Goal: Task Accomplishment & Management: Manage account settings

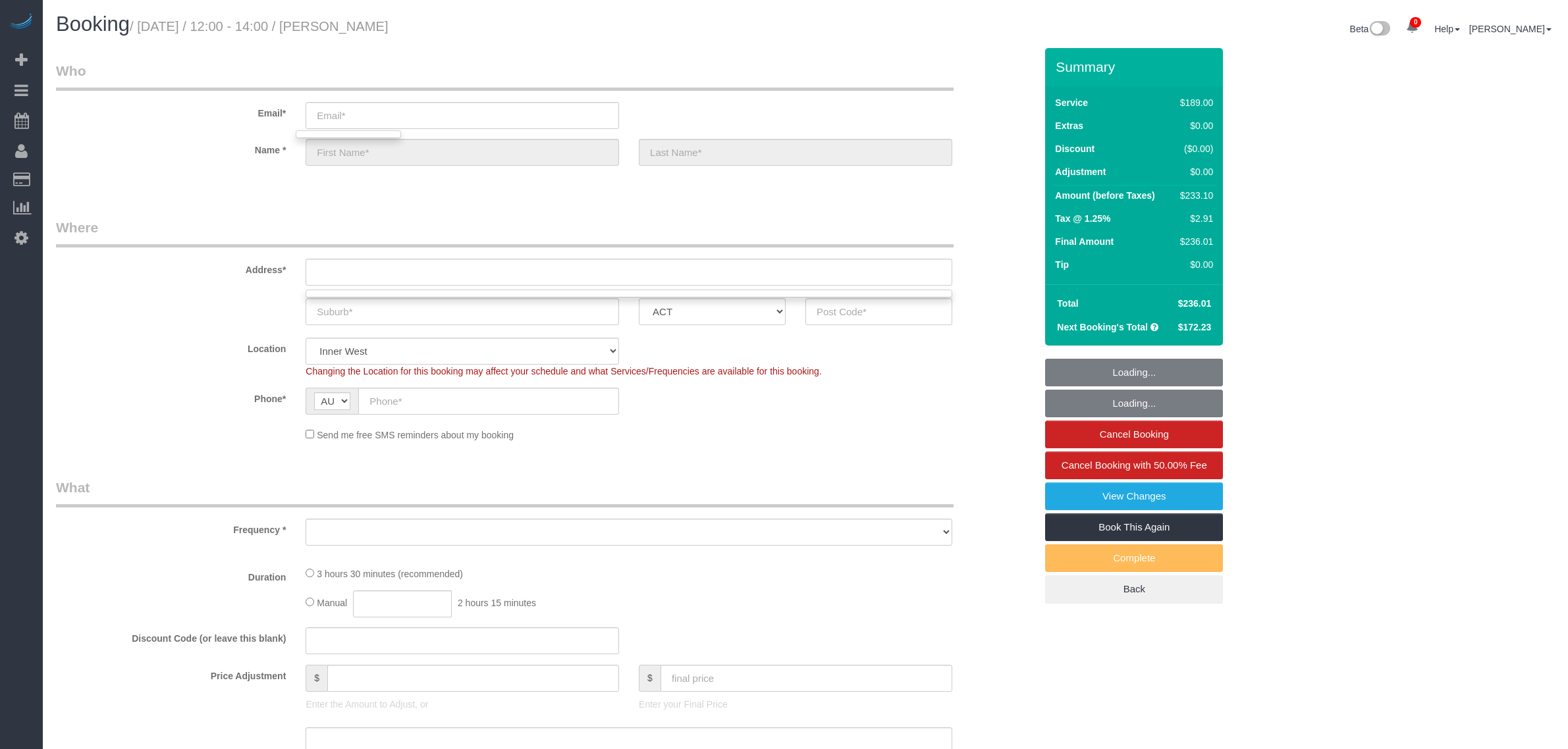
select select "string:stripe-pm_1RSr0w2GScqysDRVH3SAOKS0"
select select "number:28"
select select "number:16"
select select "number:19"
select select "number:22"
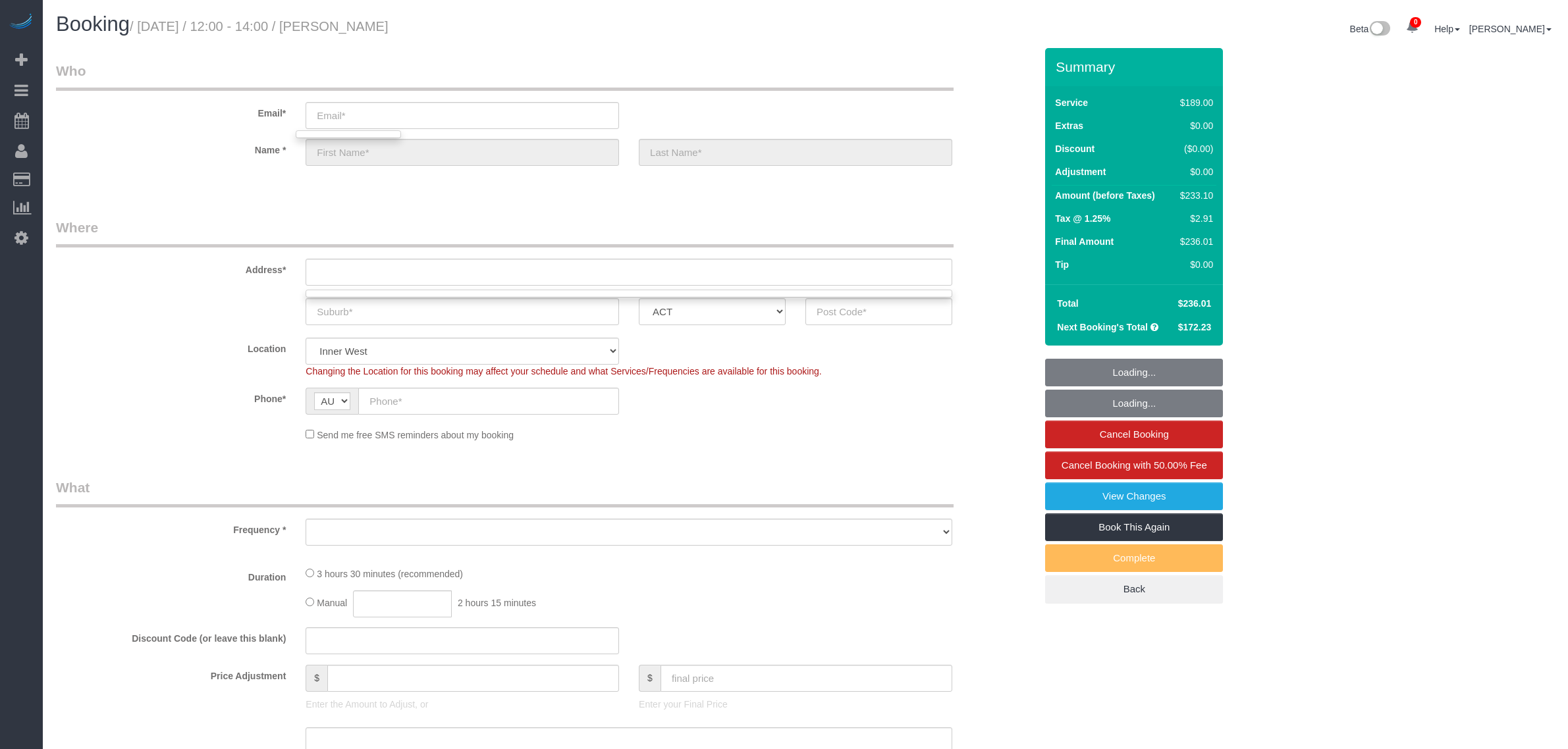
select select "number:35"
select select "number:13"
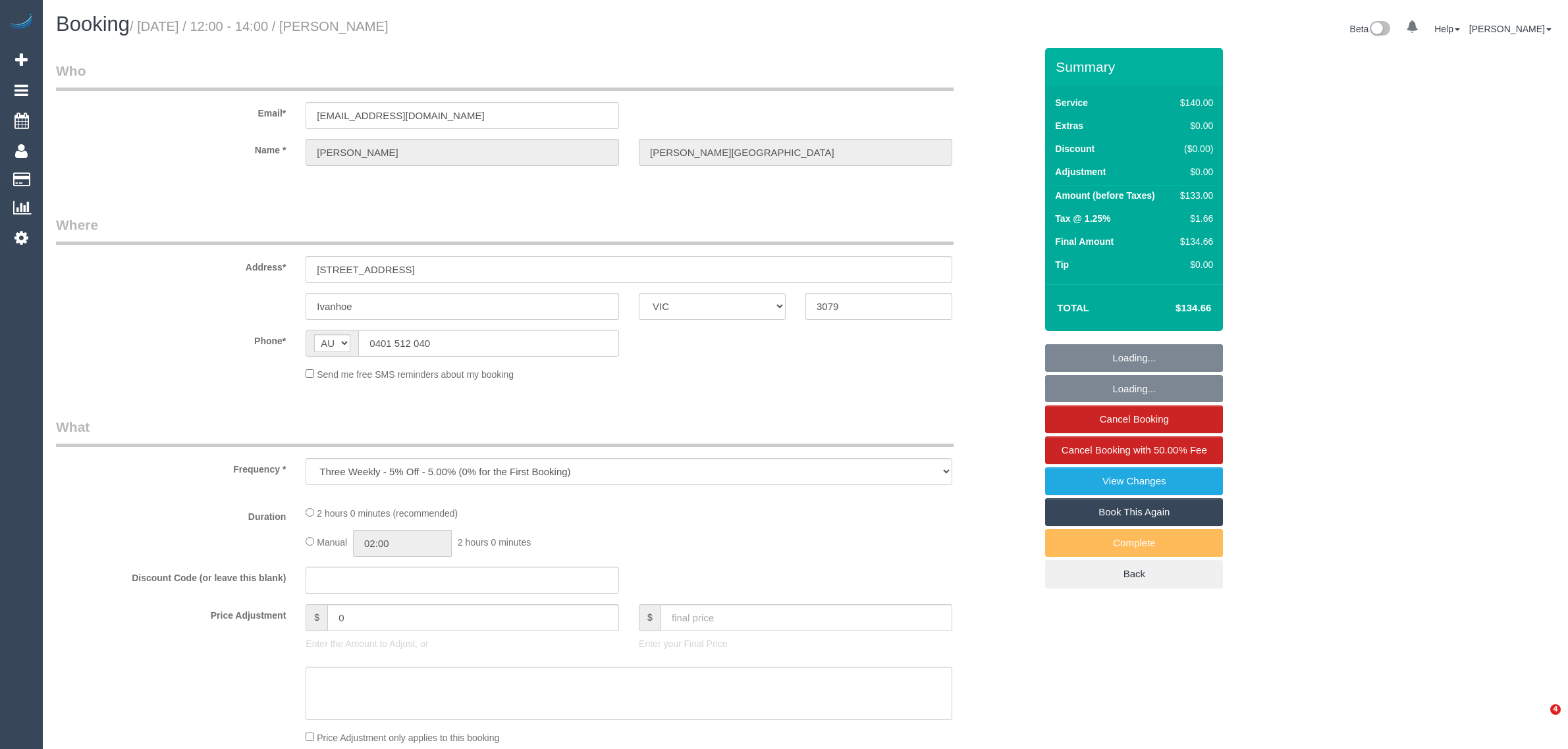
select select "VIC"
select select "string:stripe-pm_1P11zY2GScqysDRVXtdc8akj"
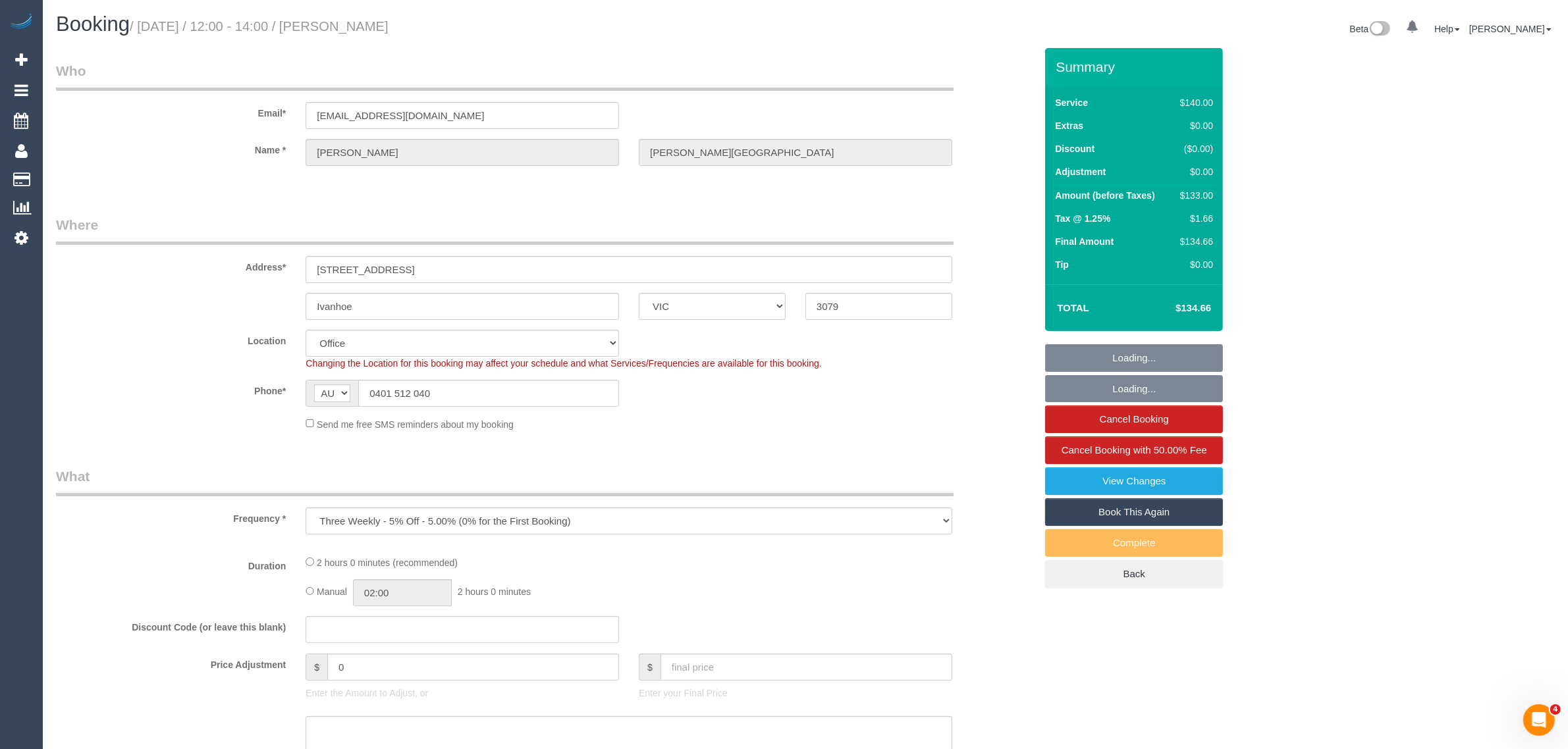
select select "object:539"
click at [476, 390] on input "0401 512 040" at bounding box center [488, 393] width 261 height 27
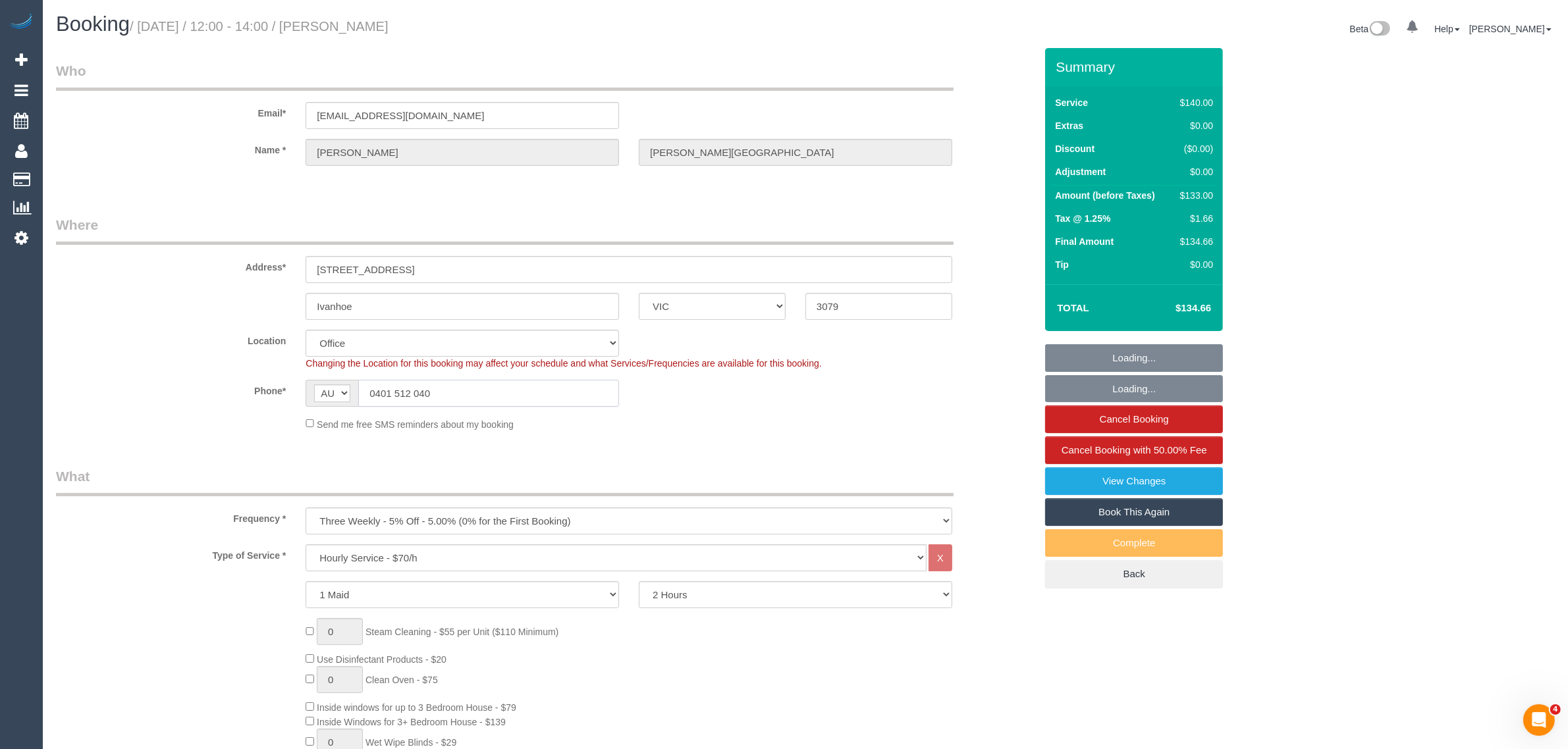
select select "number:28"
select select "number:14"
select select "number:19"
select select "number:36"
select select "number:34"
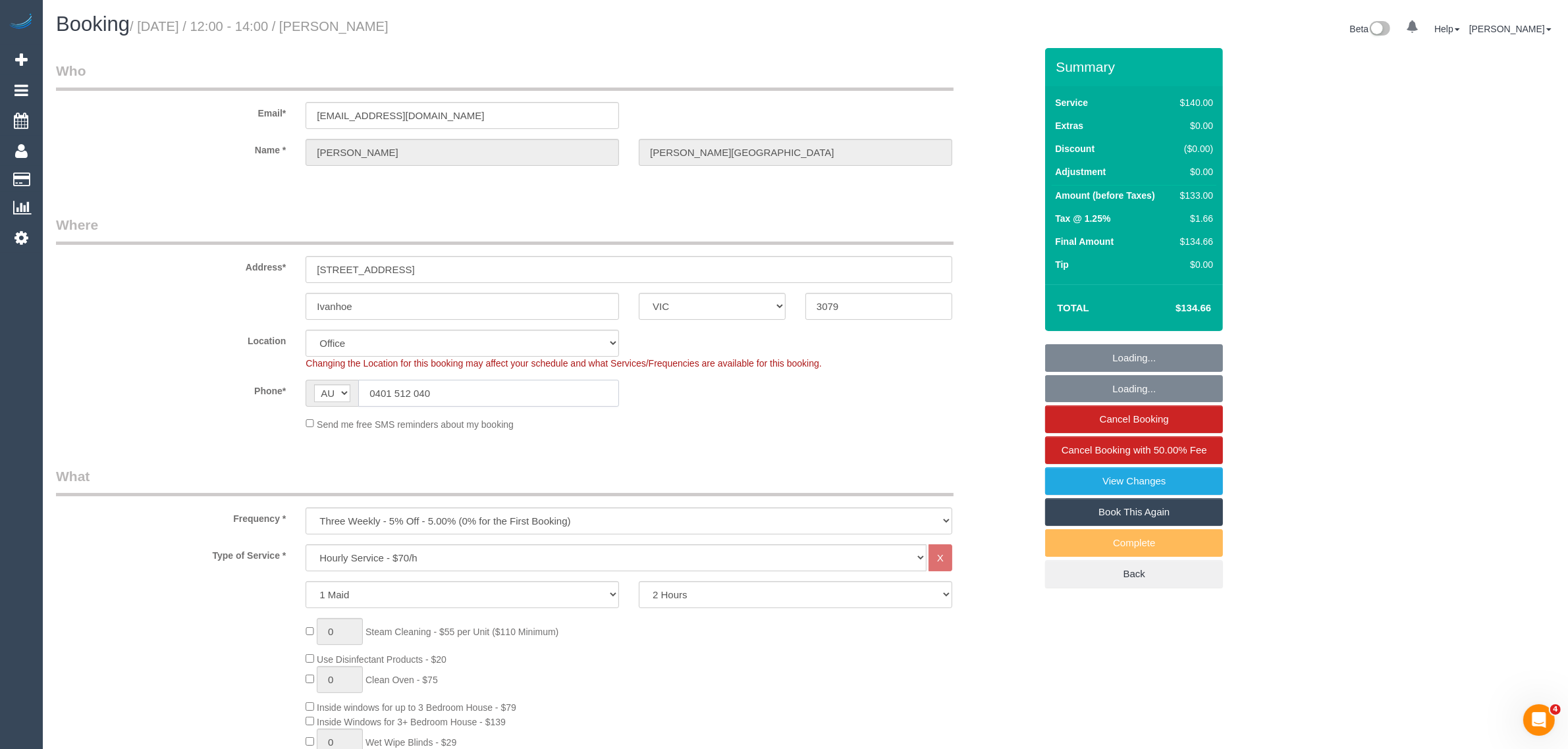
select select "number:13"
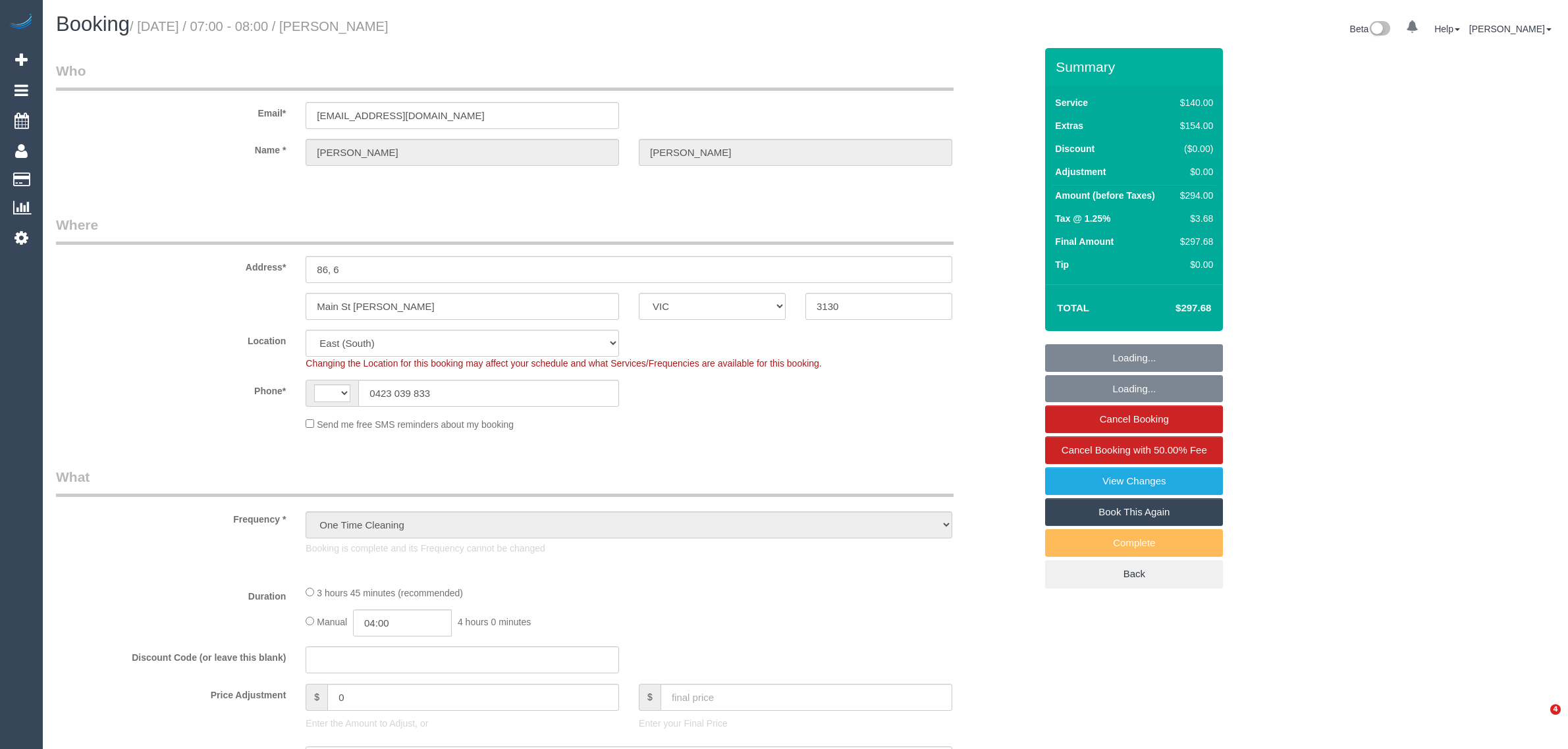
select select "VIC"
select select "object:711"
select select "string:AU"
select select "number:27"
select select "number:14"
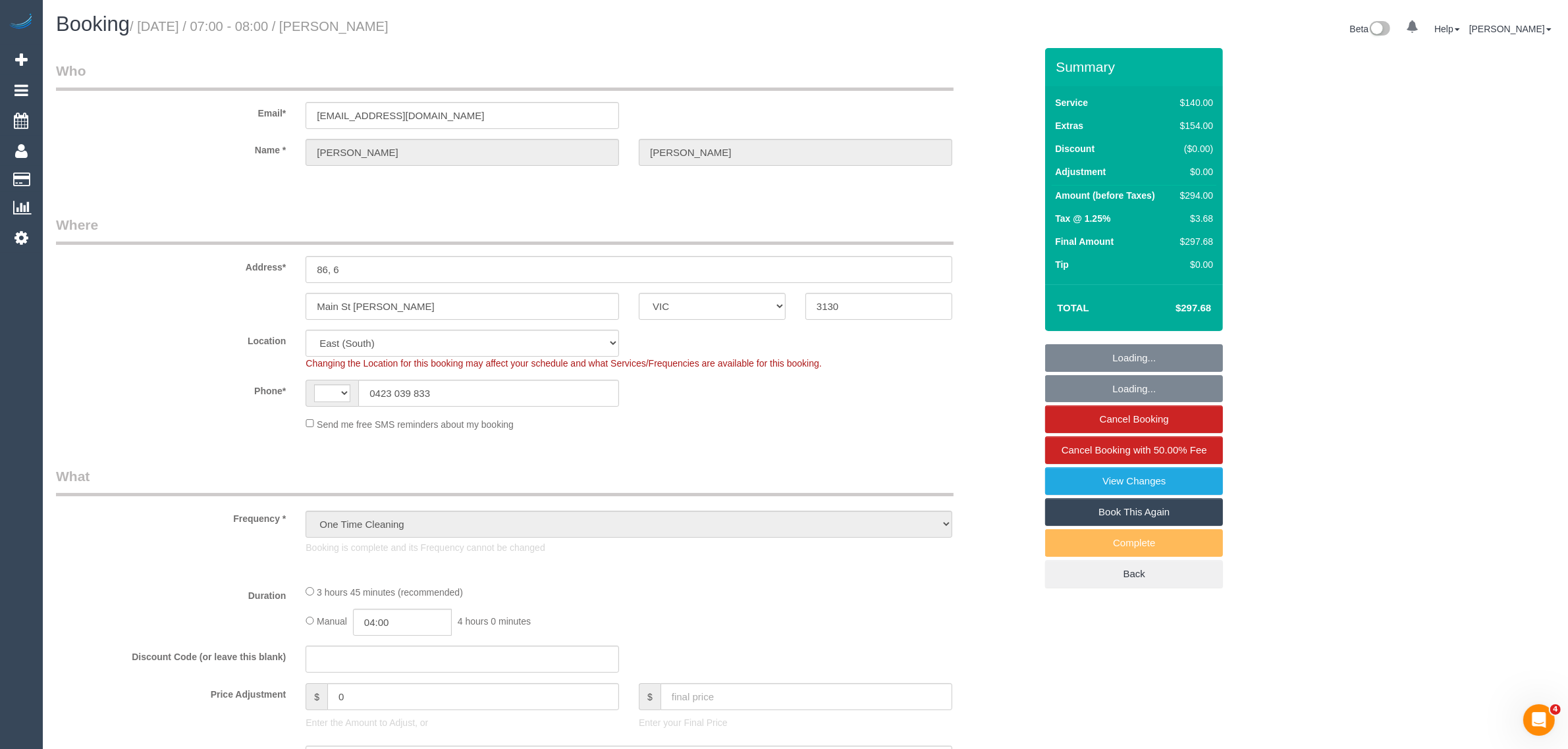
select select "number:18"
select select "number:36"
select select "number:26"
click at [491, 386] on input "0423 039 833" at bounding box center [488, 393] width 261 height 27
select select "string:stripe-pm_1RzcQJ2GScqysDRVnCDfDsQy"
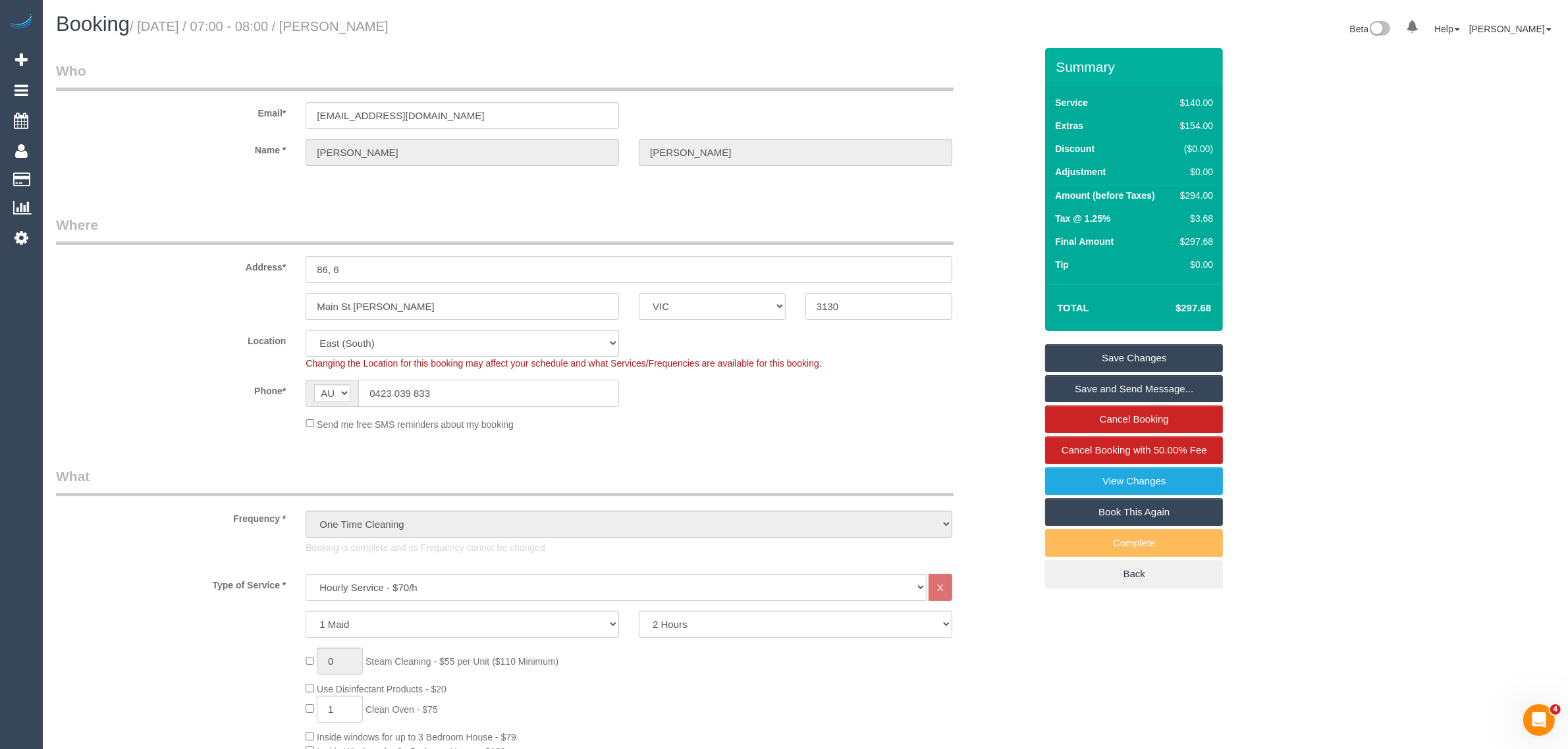
scroll to position [329, 0]
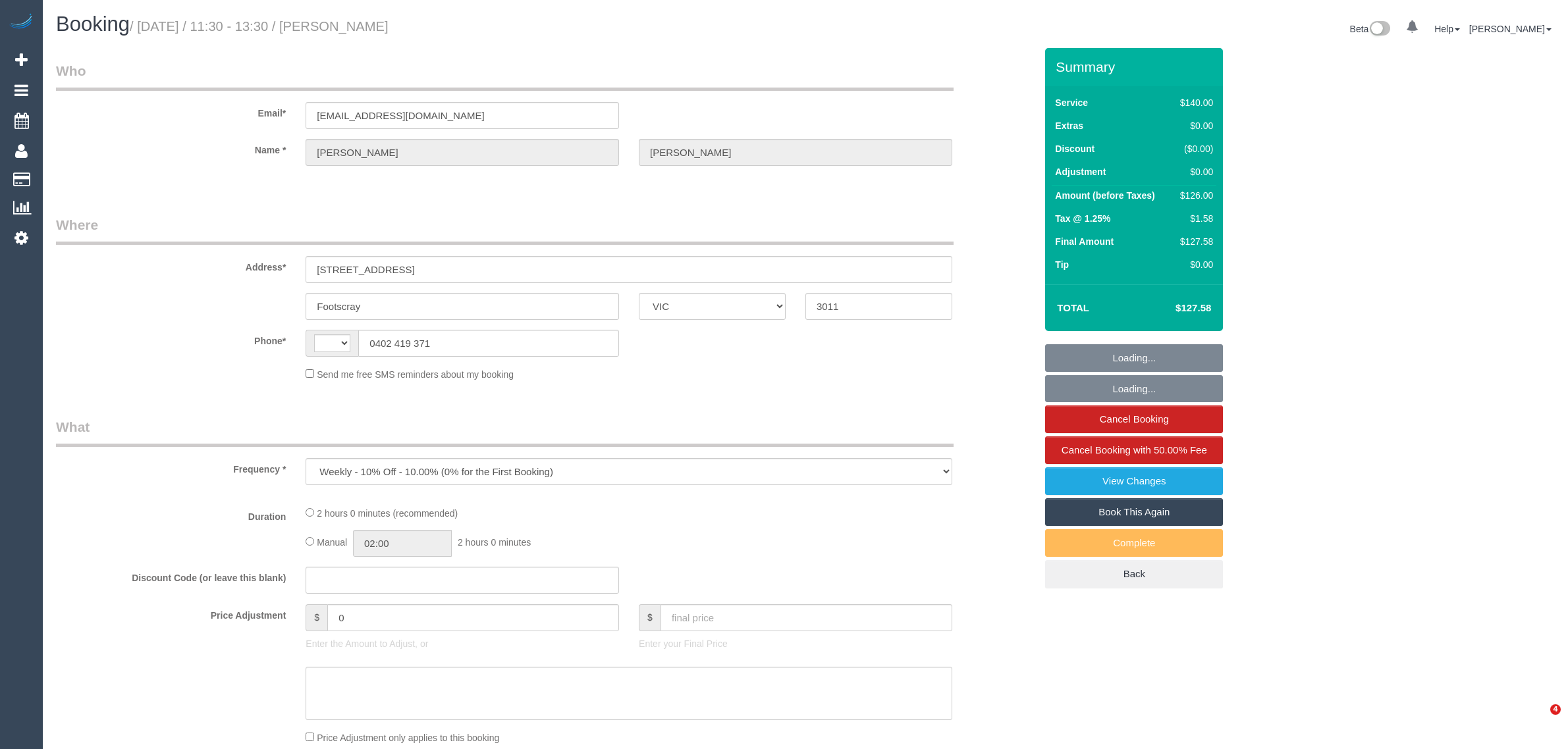
select select "VIC"
select select "string:stripe-pm_1O4bUR2GScqysDRVcVYUhP56"
select select "number:28"
select select "number:14"
select select "number:19"
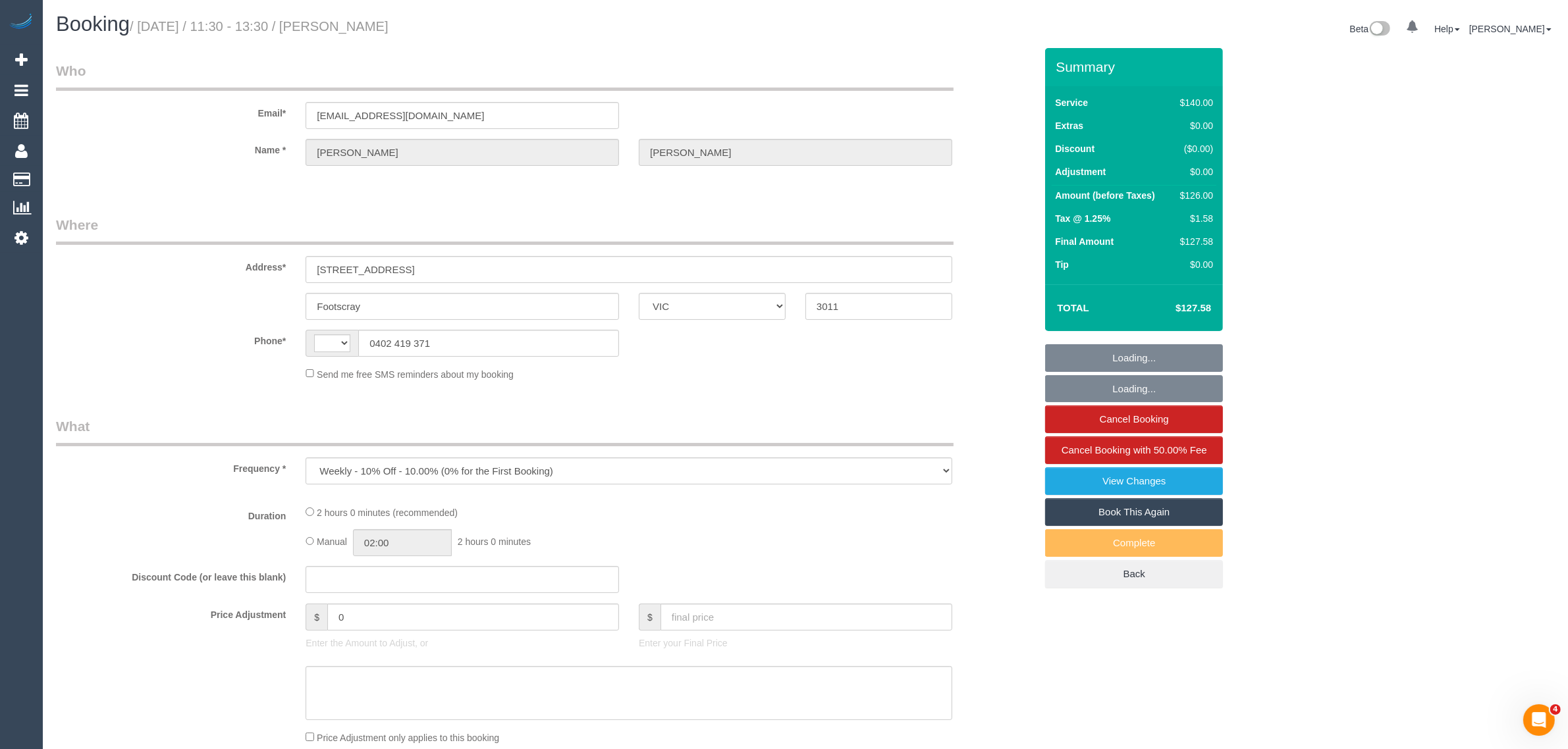
select select "number:24"
select select "number:13"
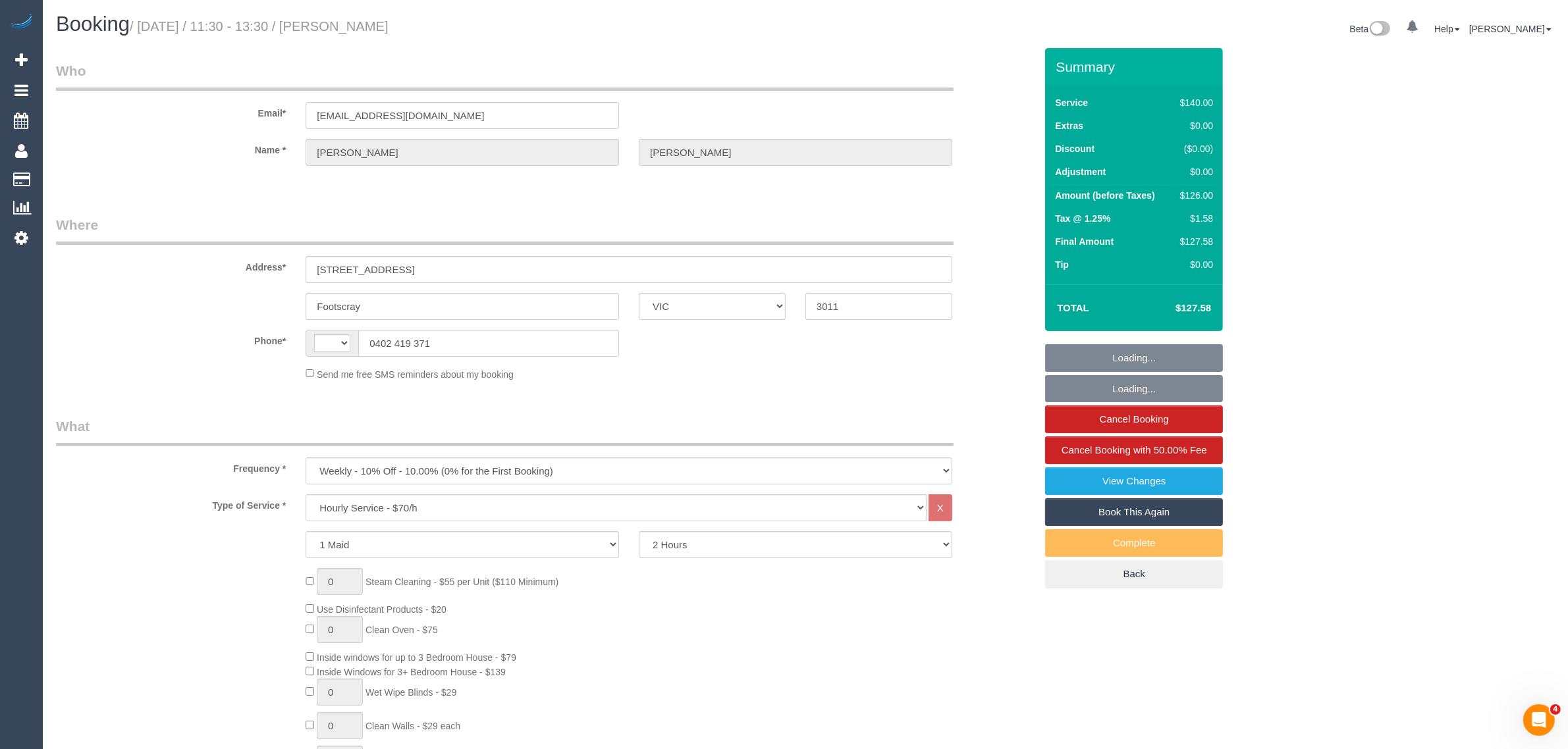
select select "string:AU"
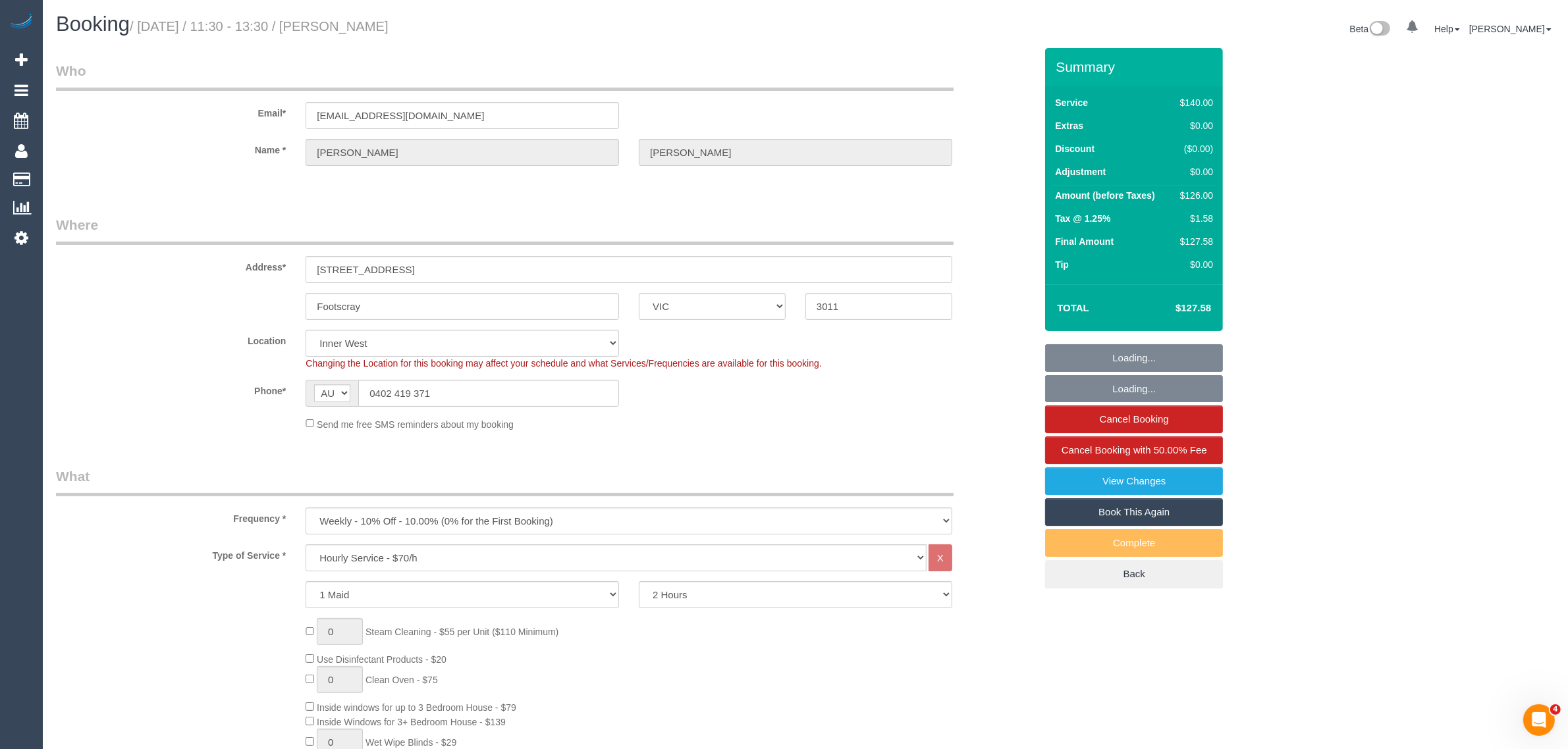
select select "object:1541"
click at [524, 387] on input "0402 419 371" at bounding box center [488, 393] width 261 height 27
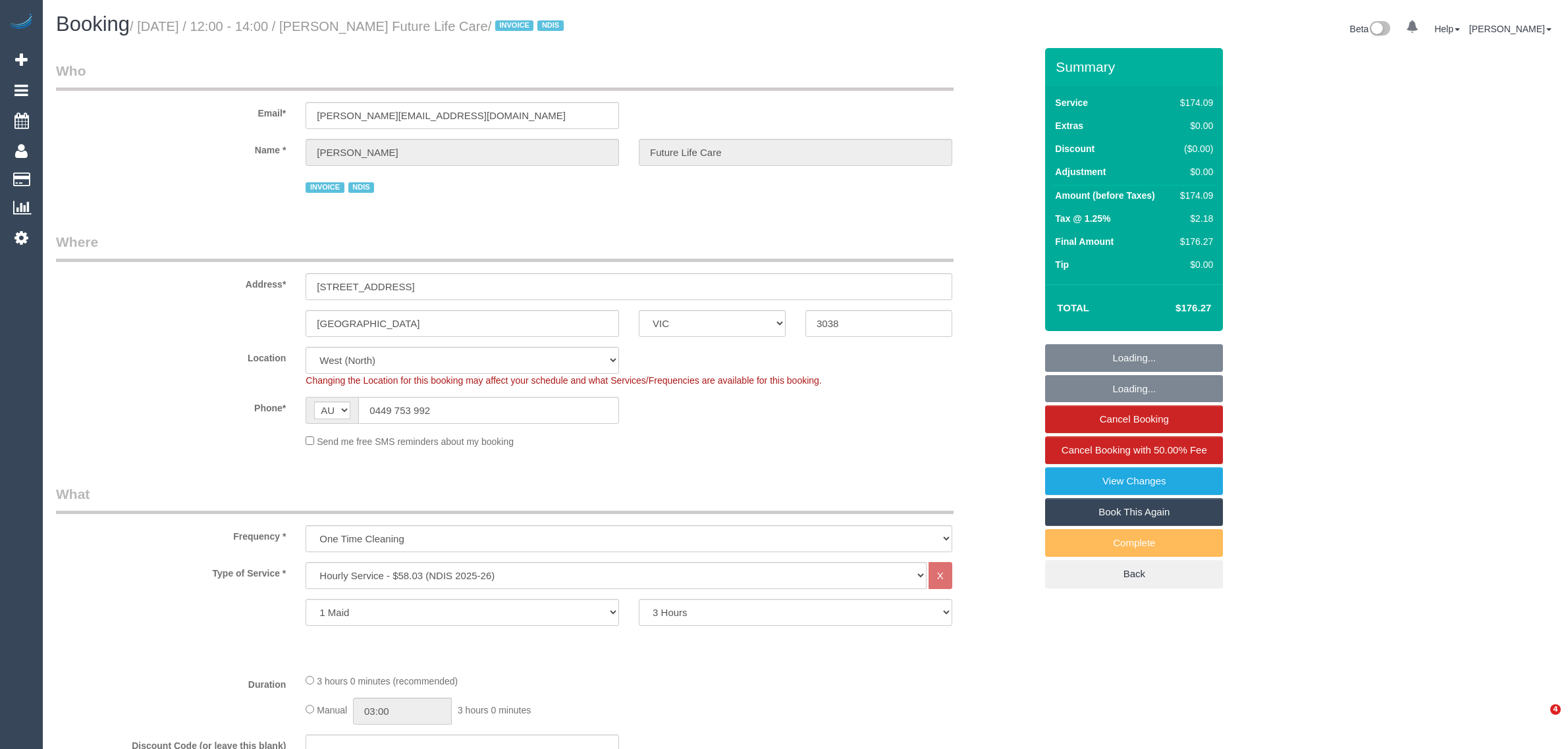
select select "VIC"
select select "180"
select select "number:27"
select select "number:14"
select select "number:19"
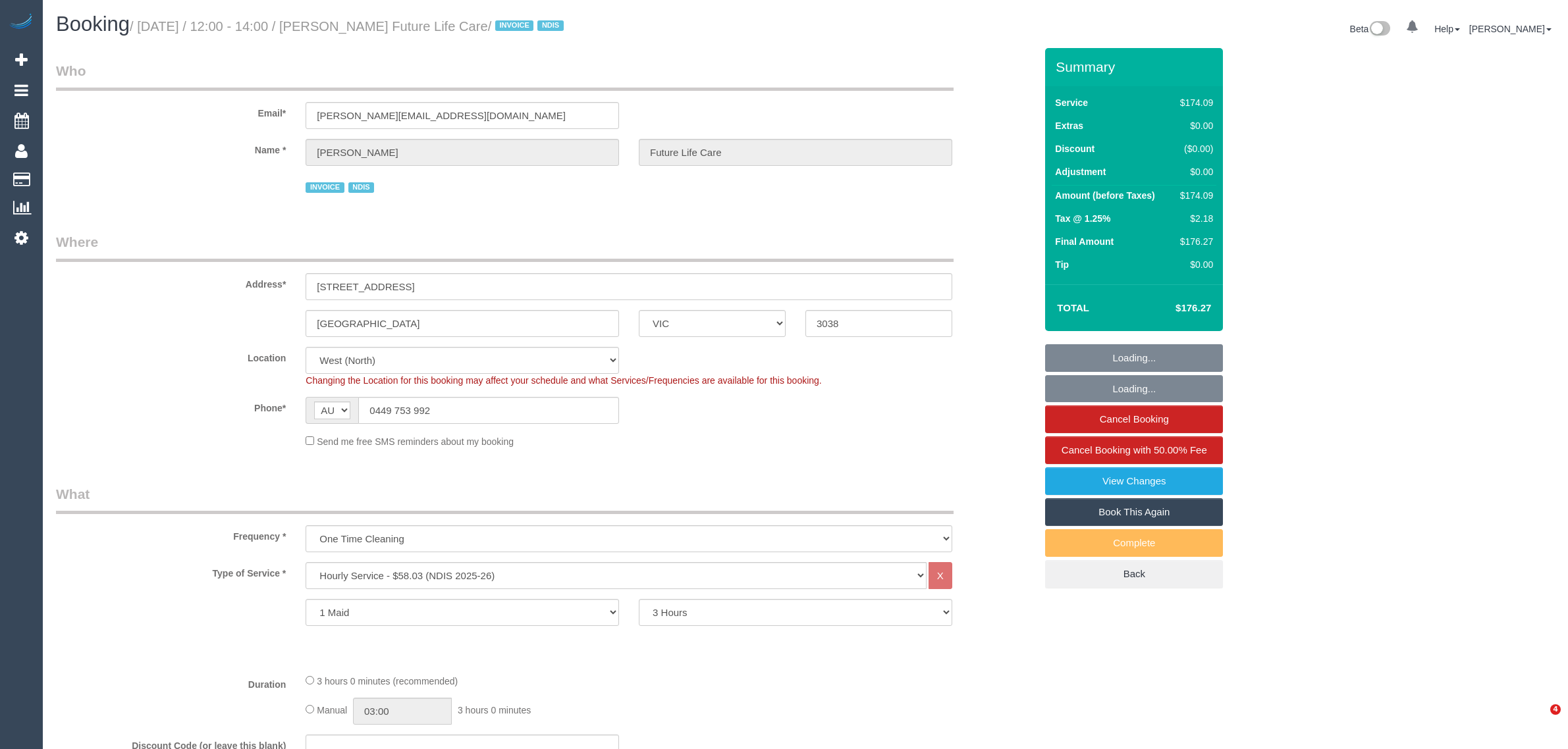
select select "number:36"
select select "spot1"
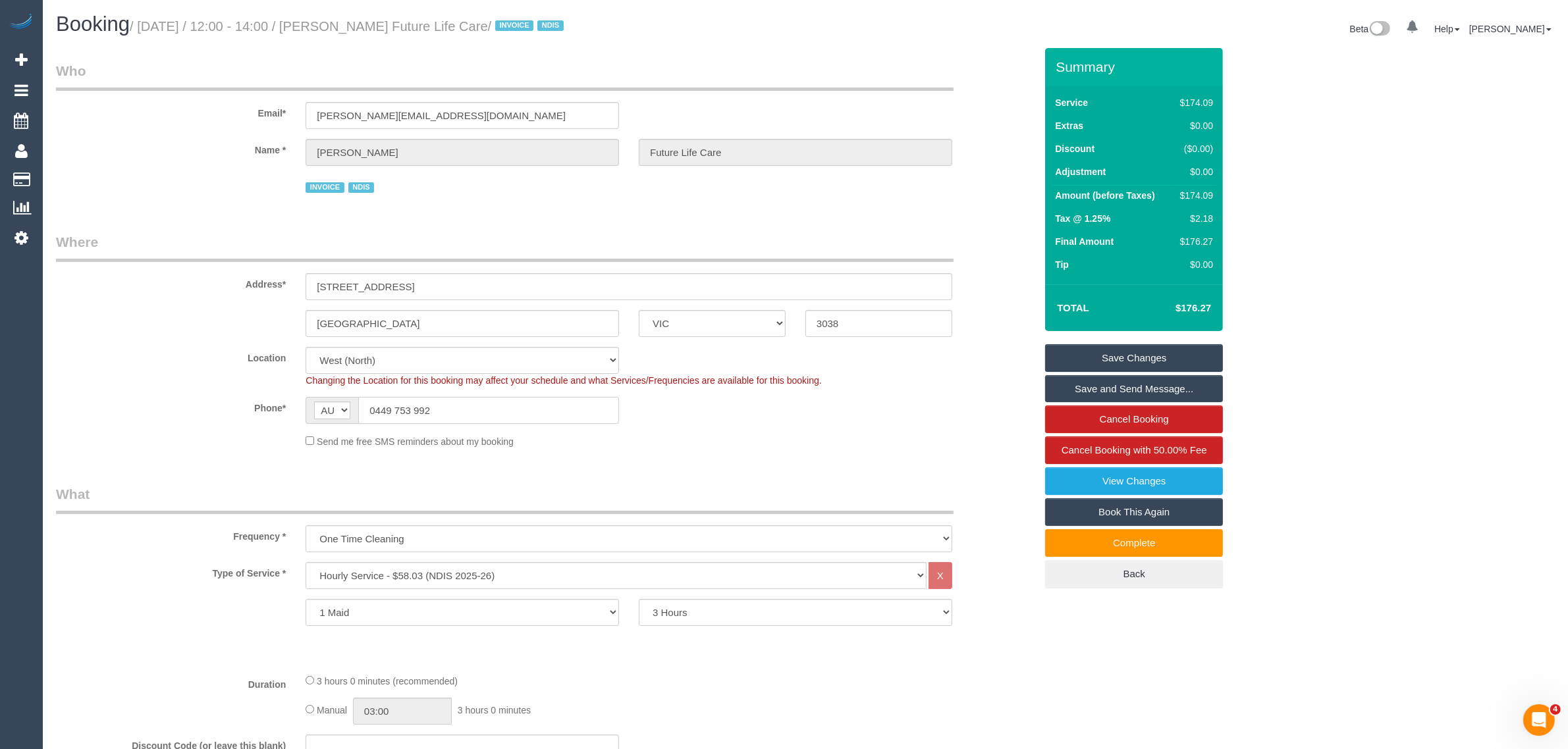
click at [588, 403] on input "0449 753 992" at bounding box center [488, 411] width 261 height 27
click at [886, 440] on div "Send me free SMS reminders about my booking" at bounding box center [629, 441] width 667 height 15
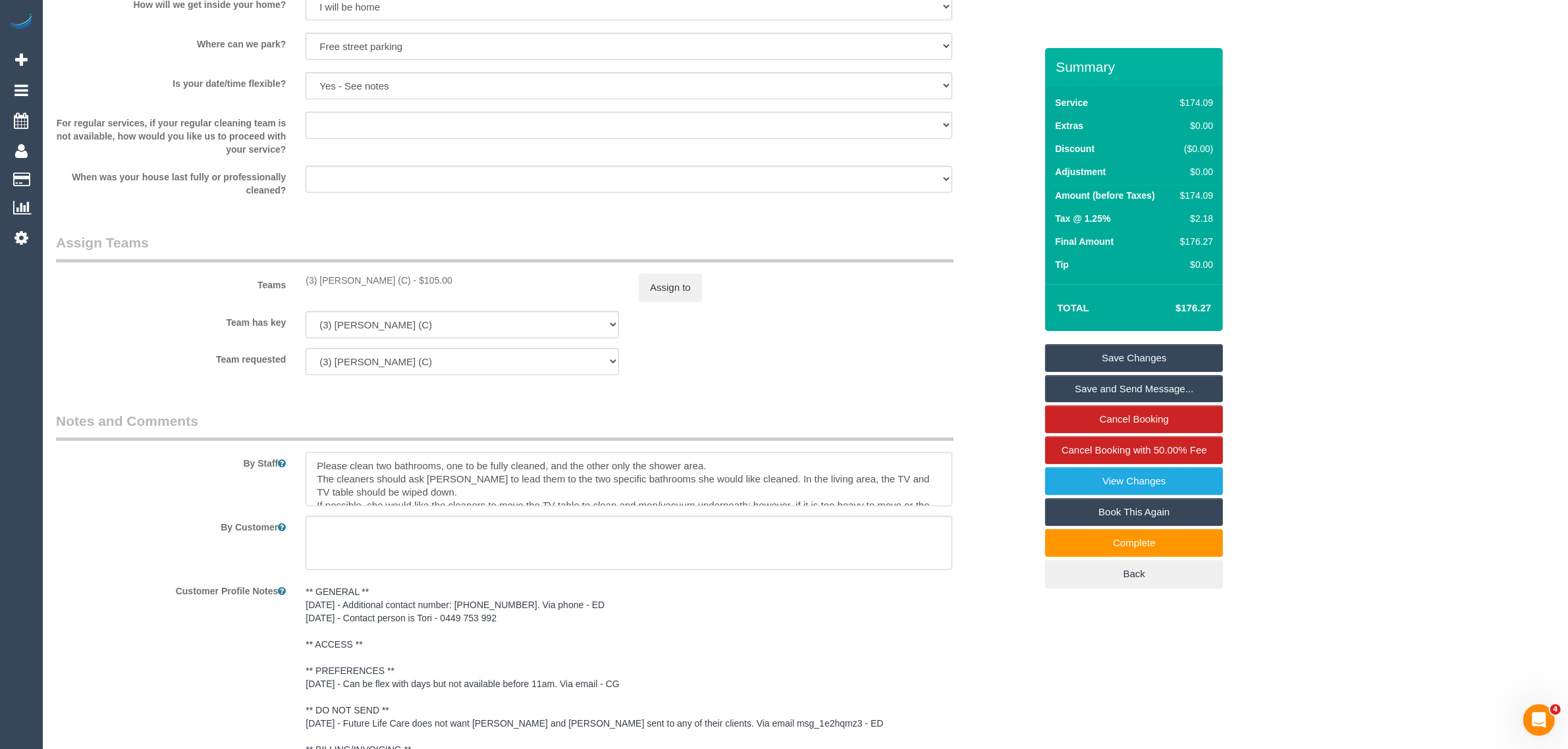
scroll to position [33, 0]
drag, startPoint x: 715, startPoint y: 481, endPoint x: 313, endPoint y: 468, distance: 402.2
click at [313, 468] on textarea at bounding box center [629, 479] width 646 height 54
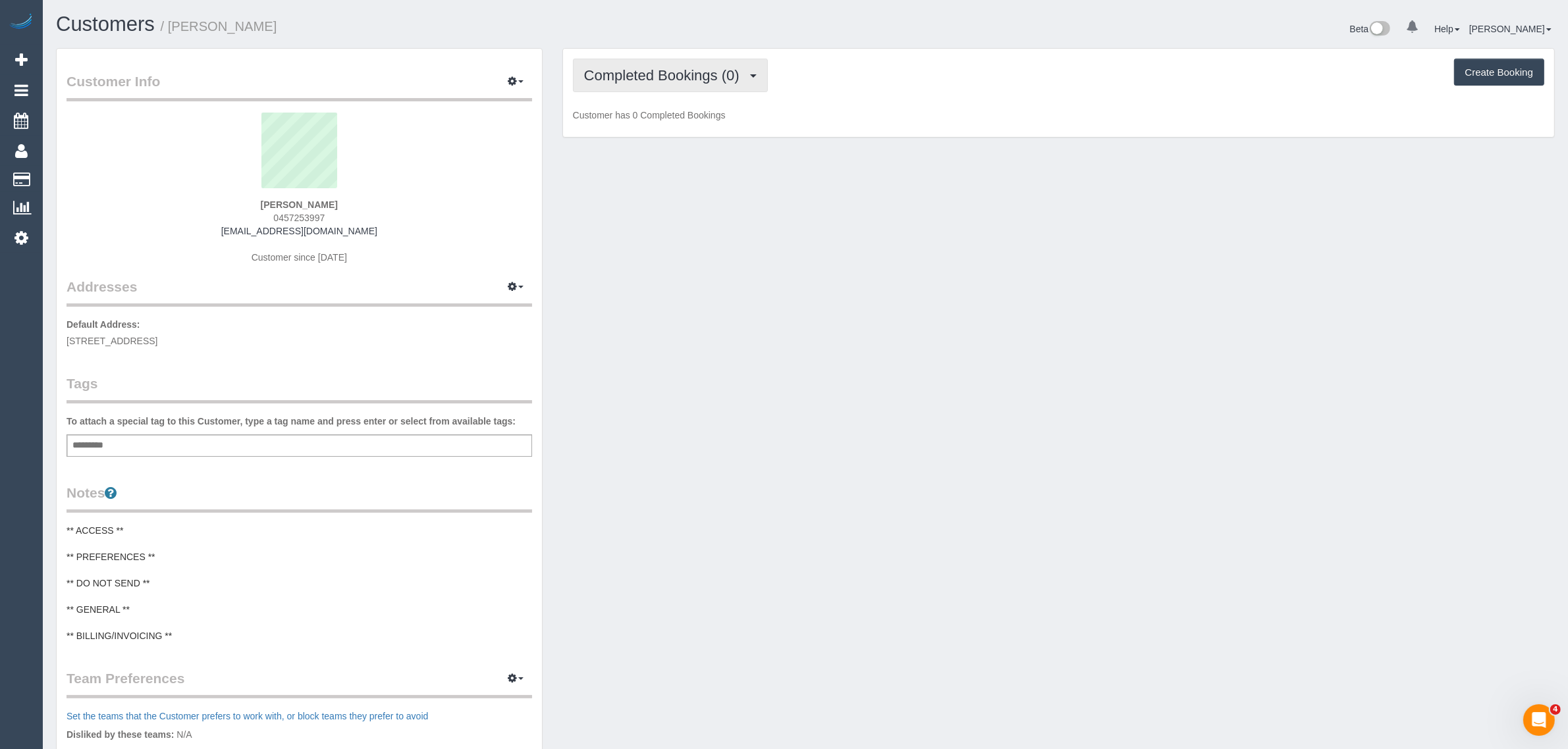
click at [647, 71] on span "Completed Bookings (0)" at bounding box center [665, 76] width 162 height 17
click at [642, 122] on link "Upcoming Bookings (1)" at bounding box center [642, 123] width 137 height 17
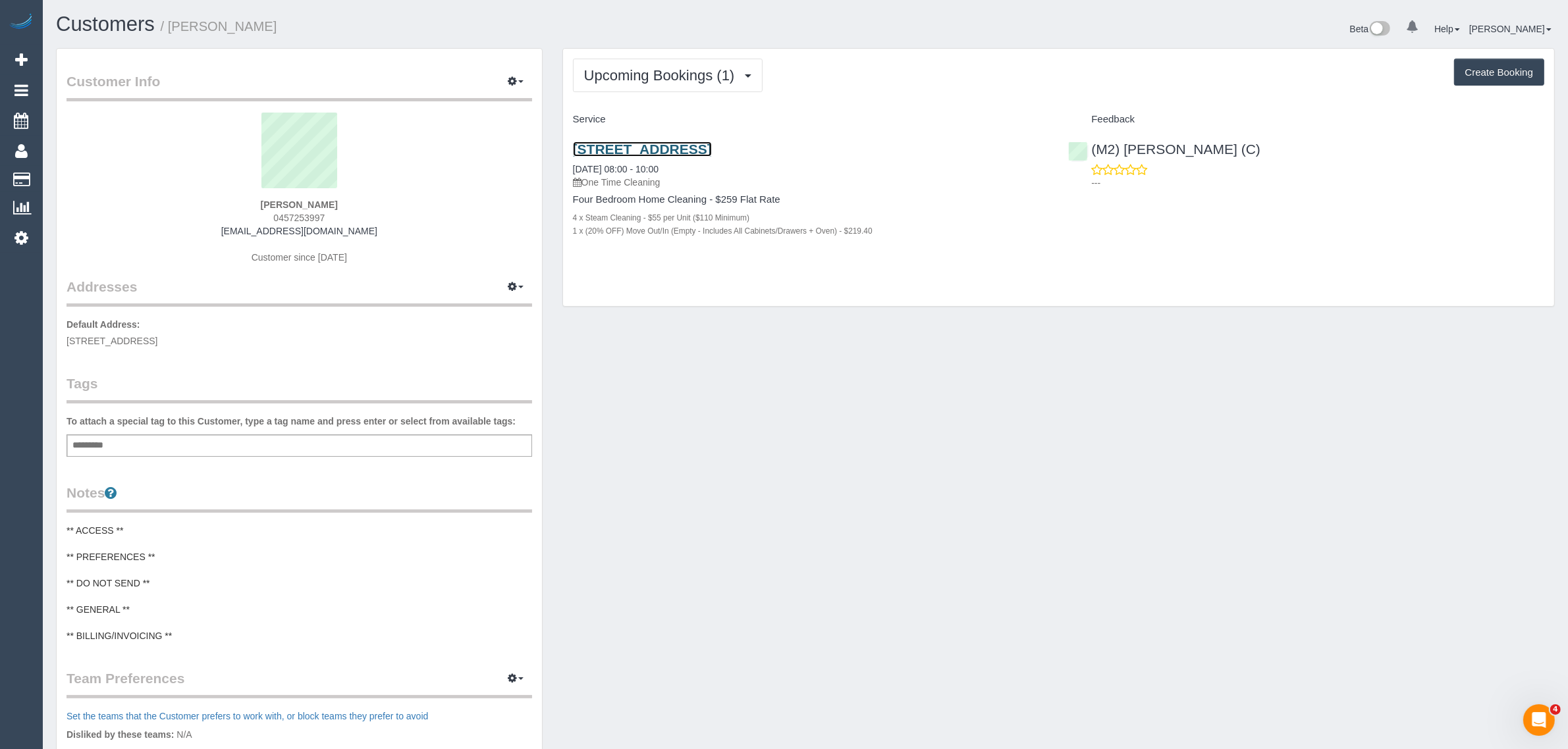
click at [712, 150] on link "310 Heaths Rd, Hoppers Crossing, VIC 3029" at bounding box center [642, 149] width 139 height 15
click at [479, 176] on sui-profile-pic at bounding box center [299, 155] width 446 height 85
drag, startPoint x: 354, startPoint y: 206, endPoint x: 280, endPoint y: 196, distance: 74.7
click at [280, 196] on div "Tanisha Quinlan 0457253997 tanishaquinlan80@gmail.com Customer since 2025" at bounding box center [299, 194] width 466 height 164
drag, startPoint x: 639, startPoint y: 311, endPoint x: 633, endPoint y: 299, distance: 13.4
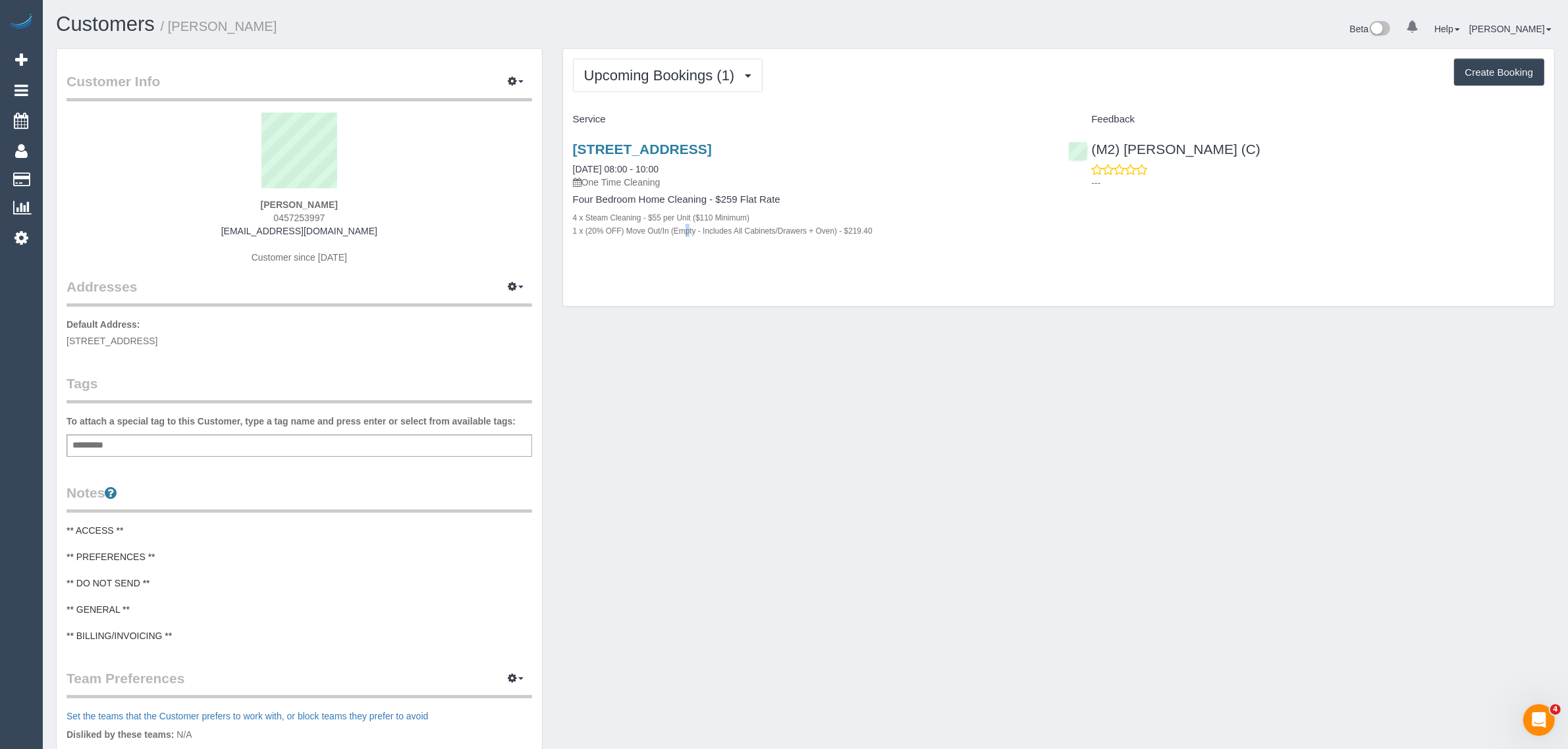
click at [639, 315] on div "Upcoming Bookings (1) Completed Bookings (0) Upcoming Bookings (1) Cancelled Bo…" at bounding box center [1058, 185] width 1012 height 273
click at [713, 169] on div "310 Heaths Rd, Hoppers Crossing, VIC 3029 04/09/2025 08:00 - 10:00 One Time Cle…" at bounding box center [811, 165] width 476 height 48
drag, startPoint x: 701, startPoint y: 160, endPoint x: 569, endPoint y: 162, distance: 132.0
click at [569, 162] on div "310 Heaths Rd, Hoppers Crossing, VIC 3029 04/09/2025 08:00 - 10:00 One Time Cle…" at bounding box center [811, 197] width 496 height 133
copy link "04/09/2025 08:00 - 10:00"
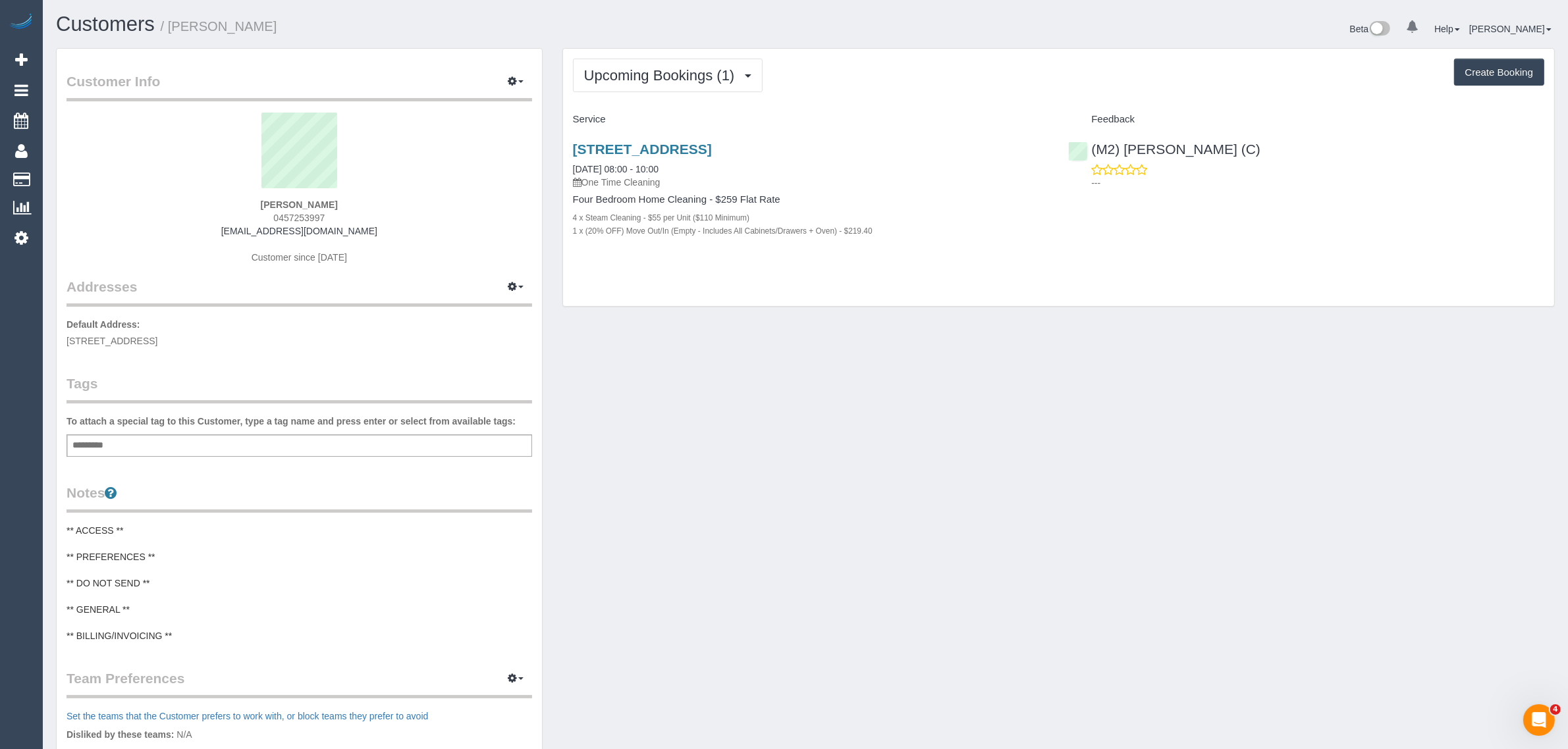
click at [993, 309] on div "Upcoming Bookings (1) Completed Bookings (0) Upcoming Bookings (1) Cancelled Bo…" at bounding box center [1058, 185] width 1012 height 273
drag, startPoint x: 1256, startPoint y: 147, endPoint x: 1095, endPoint y: 146, distance: 161.0
click at [1095, 146] on div "(M2) Ahasan Habib (C) ---" at bounding box center [1306, 162] width 496 height 64
copy link "M2) Ahasan Habib (C)"
click at [735, 348] on div "Customer Info Edit Contact Info Send Message Email Preferences Special Sales Ta…" at bounding box center [805, 522] width 1518 height 948
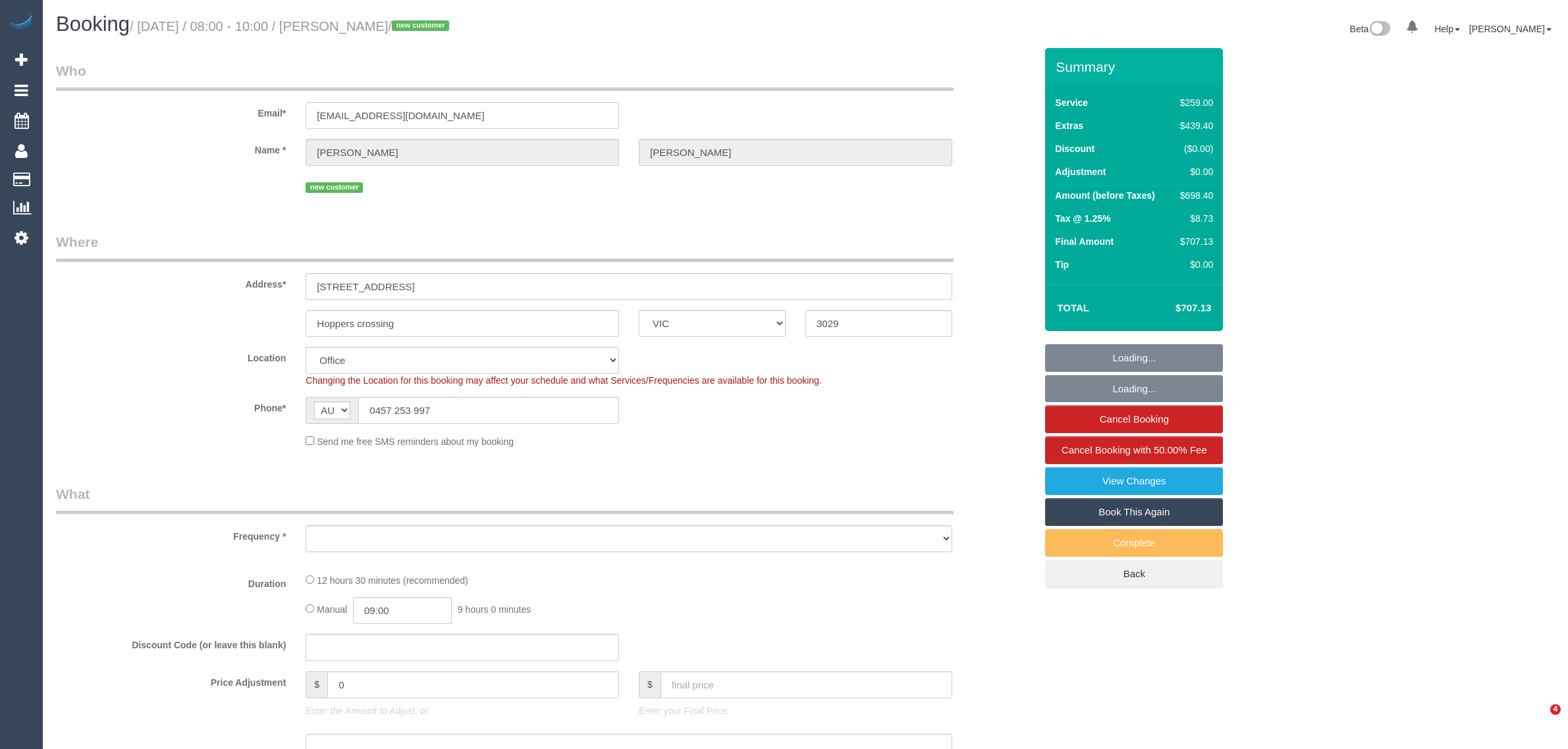
select select "VIC"
select select "number:29"
select select "number:15"
select select "number:19"
select select "number:25"
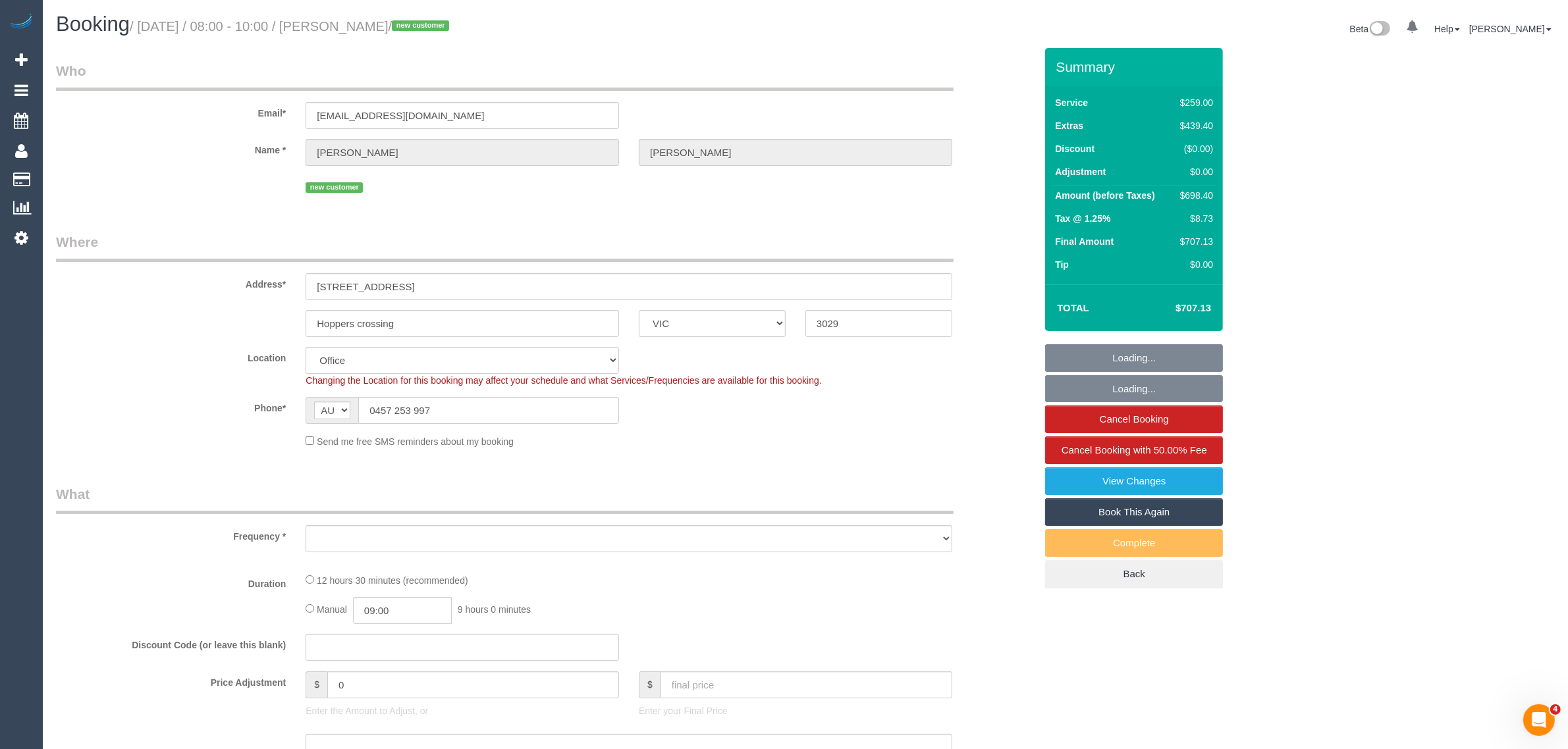
select select "number:35"
select select "object:731"
select select "string:stripe-pm_1S0ddu2GScqysDRVfvwfa58p"
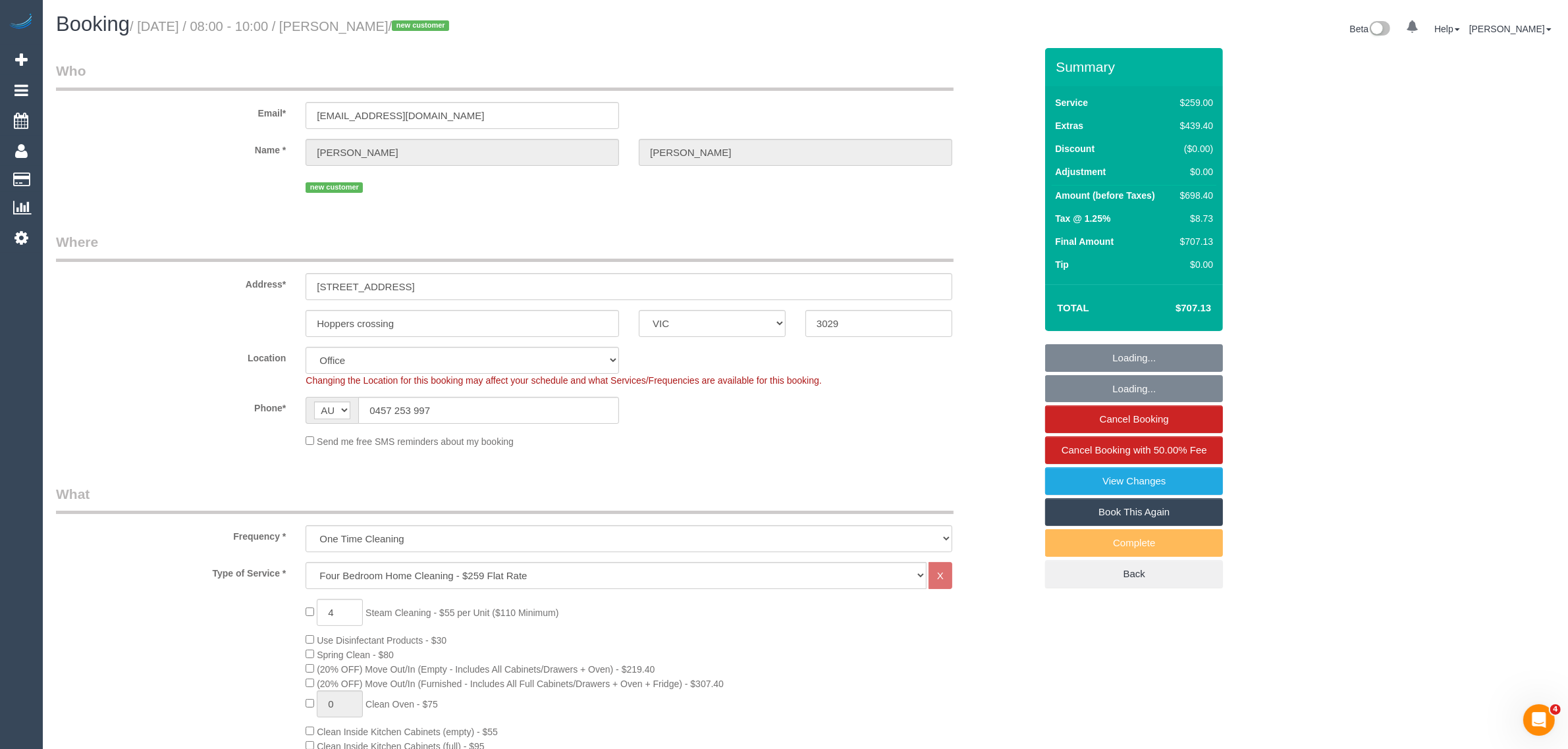
select select "object:2100"
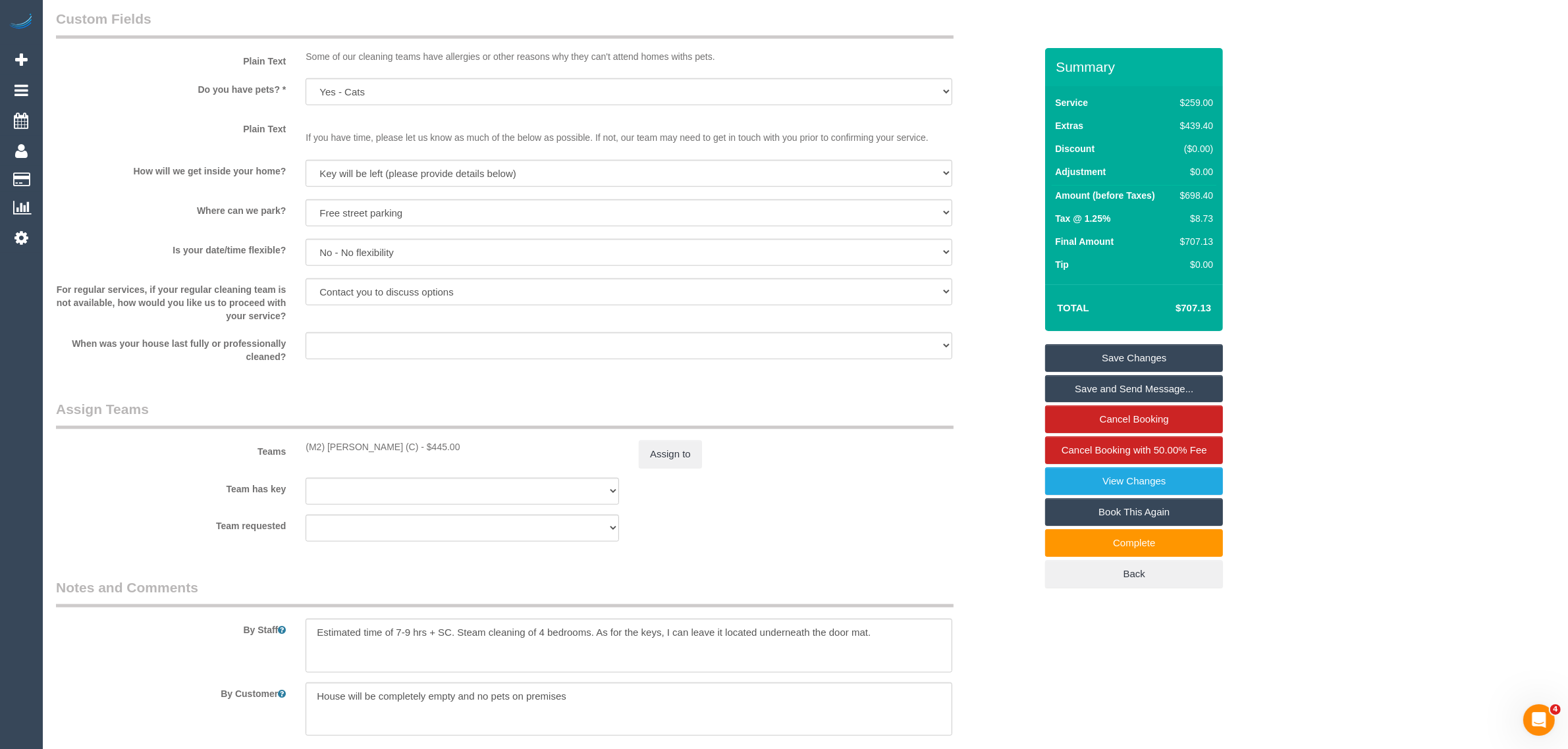
scroll to position [1975, 0]
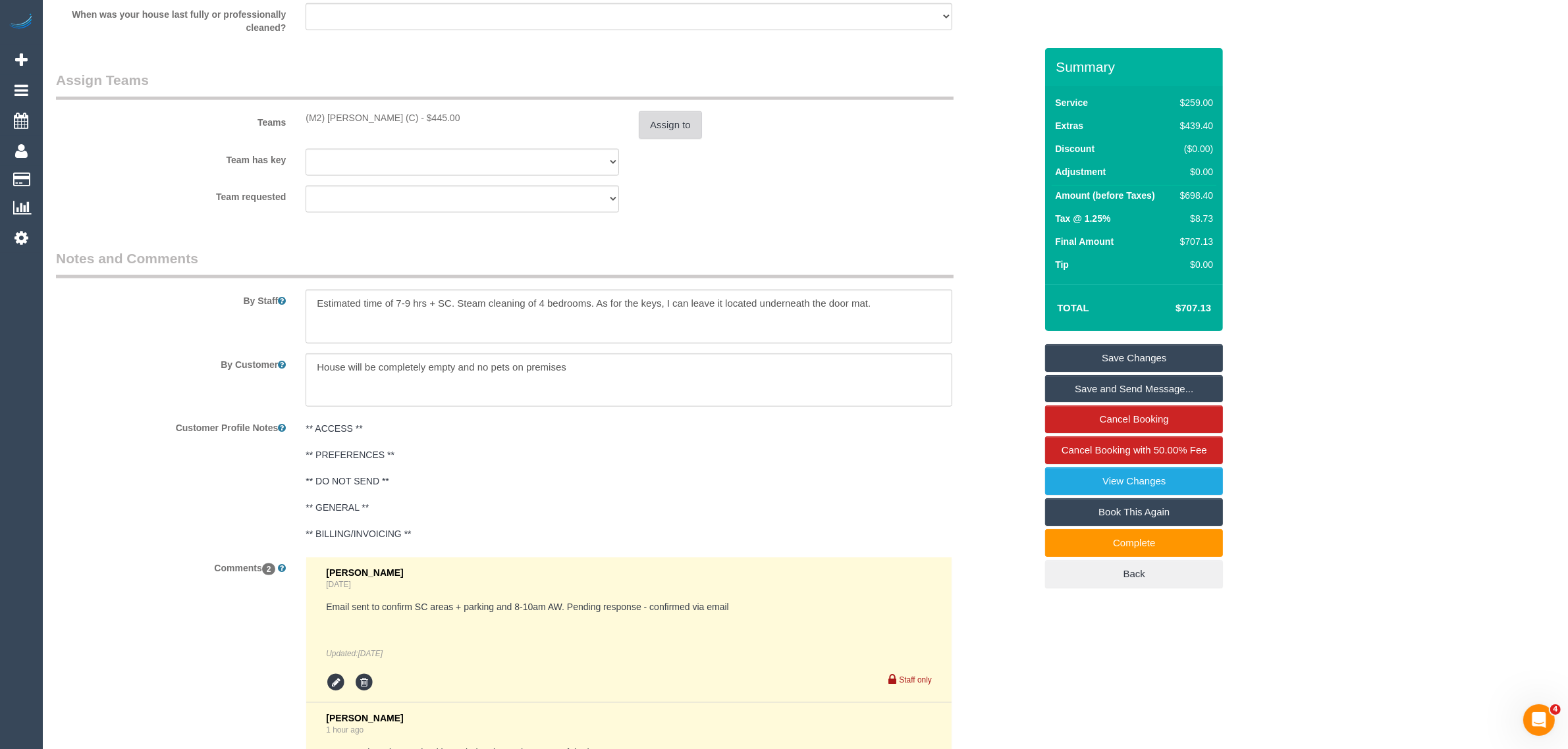
click at [692, 131] on button "Assign to" at bounding box center [670, 125] width 63 height 28
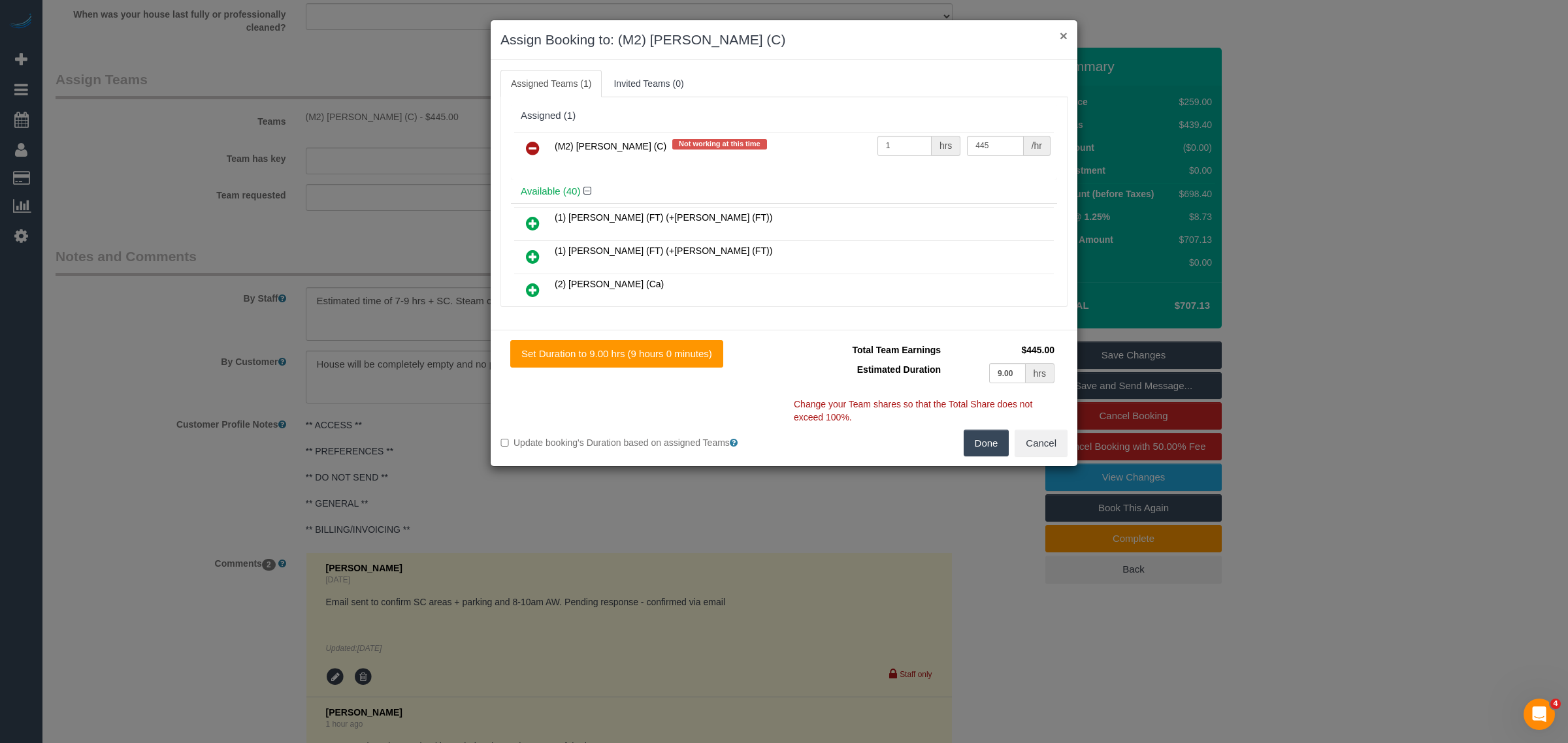
click at [1065, 35] on button "×" at bounding box center [1063, 35] width 8 height 14
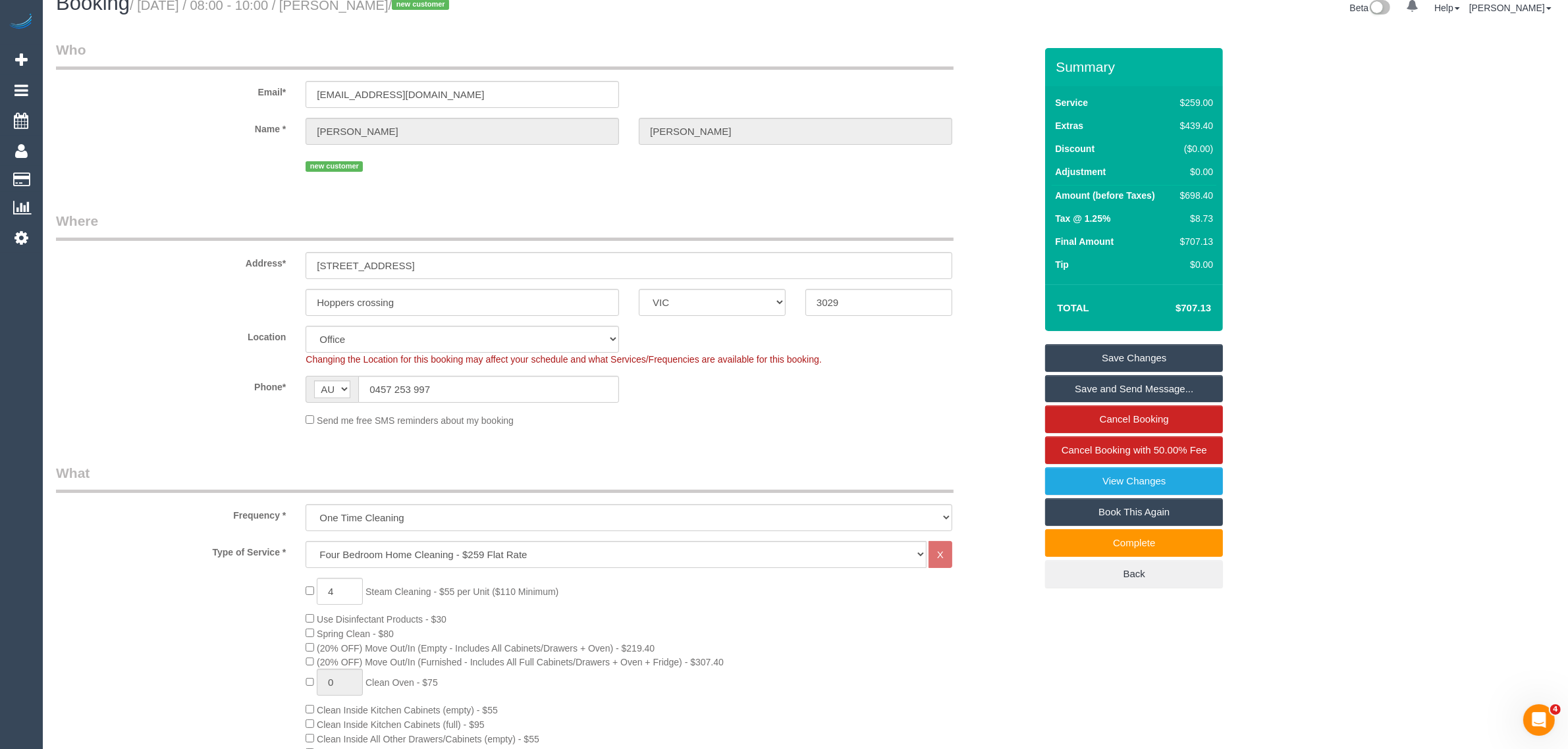
scroll to position [0, 0]
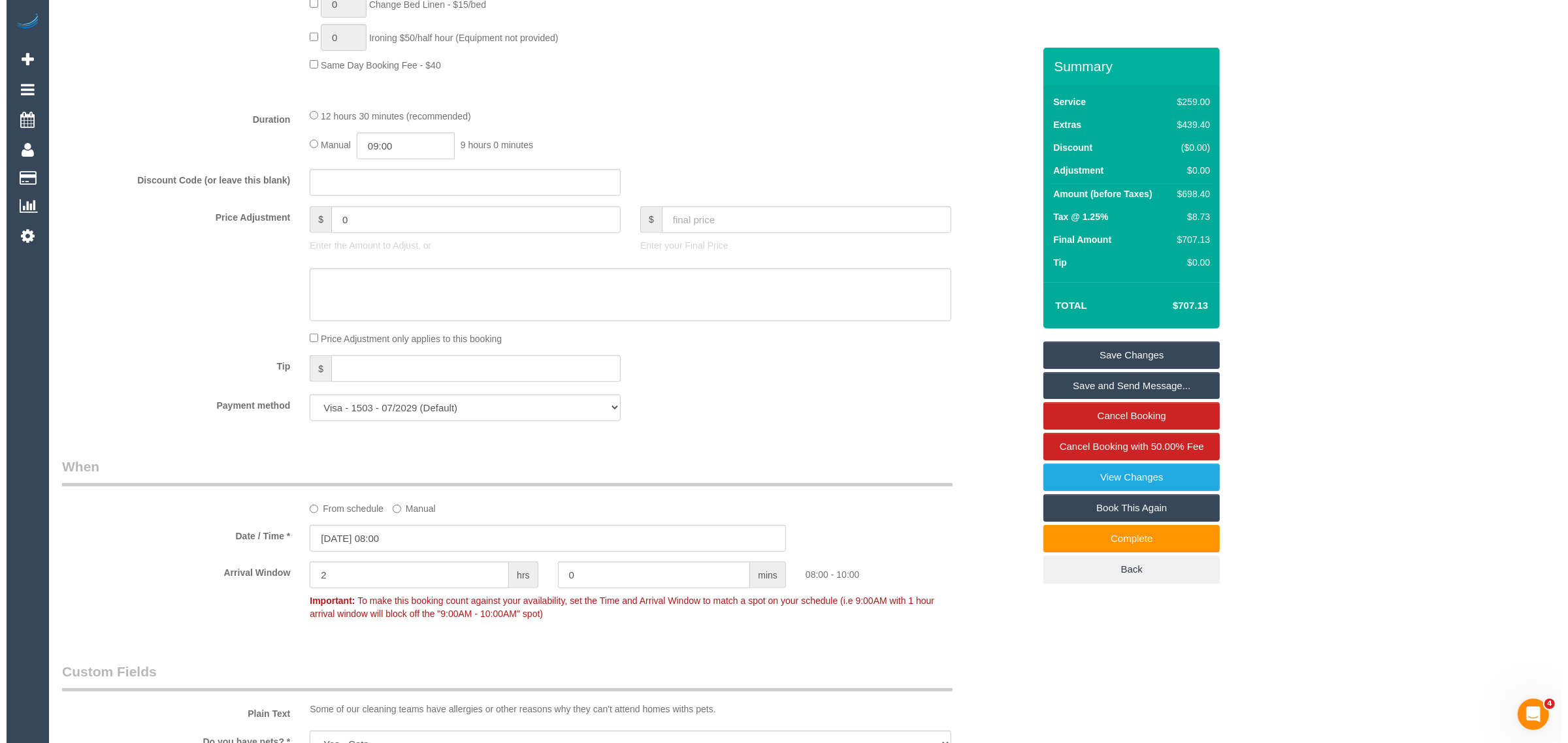
scroll to position [1306, 0]
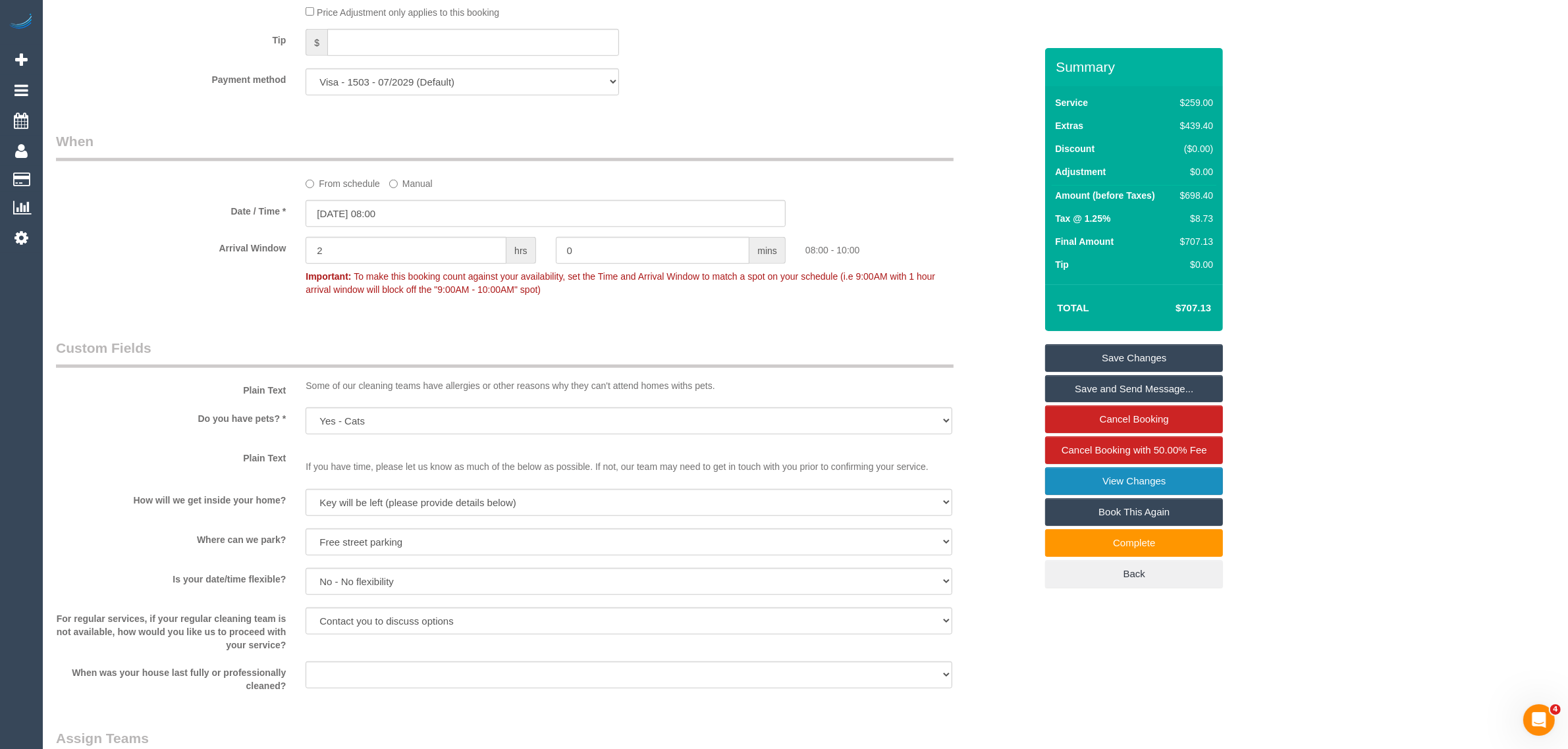
click at [1105, 478] on link "View Changes" at bounding box center [1134, 481] width 178 height 28
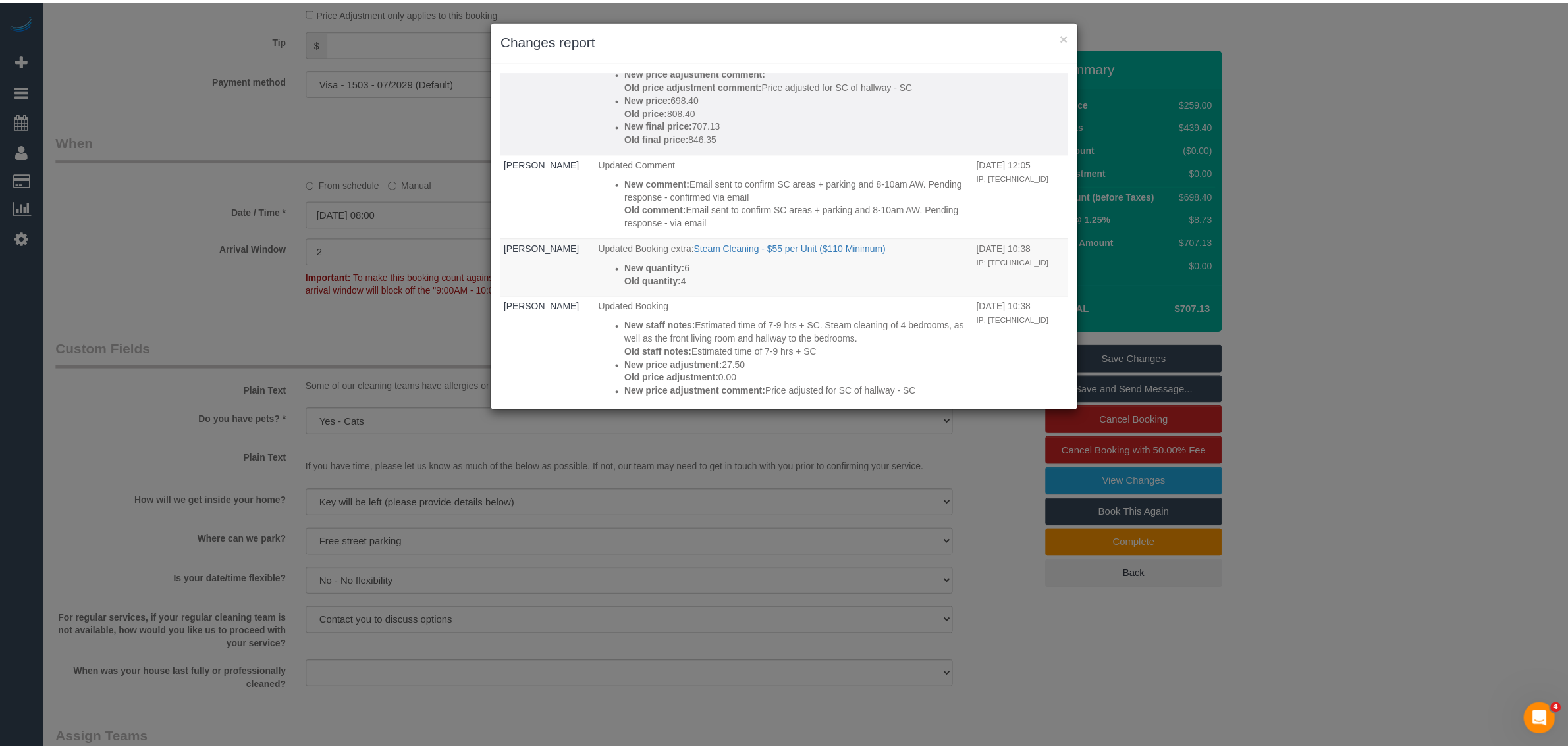
scroll to position [0, 0]
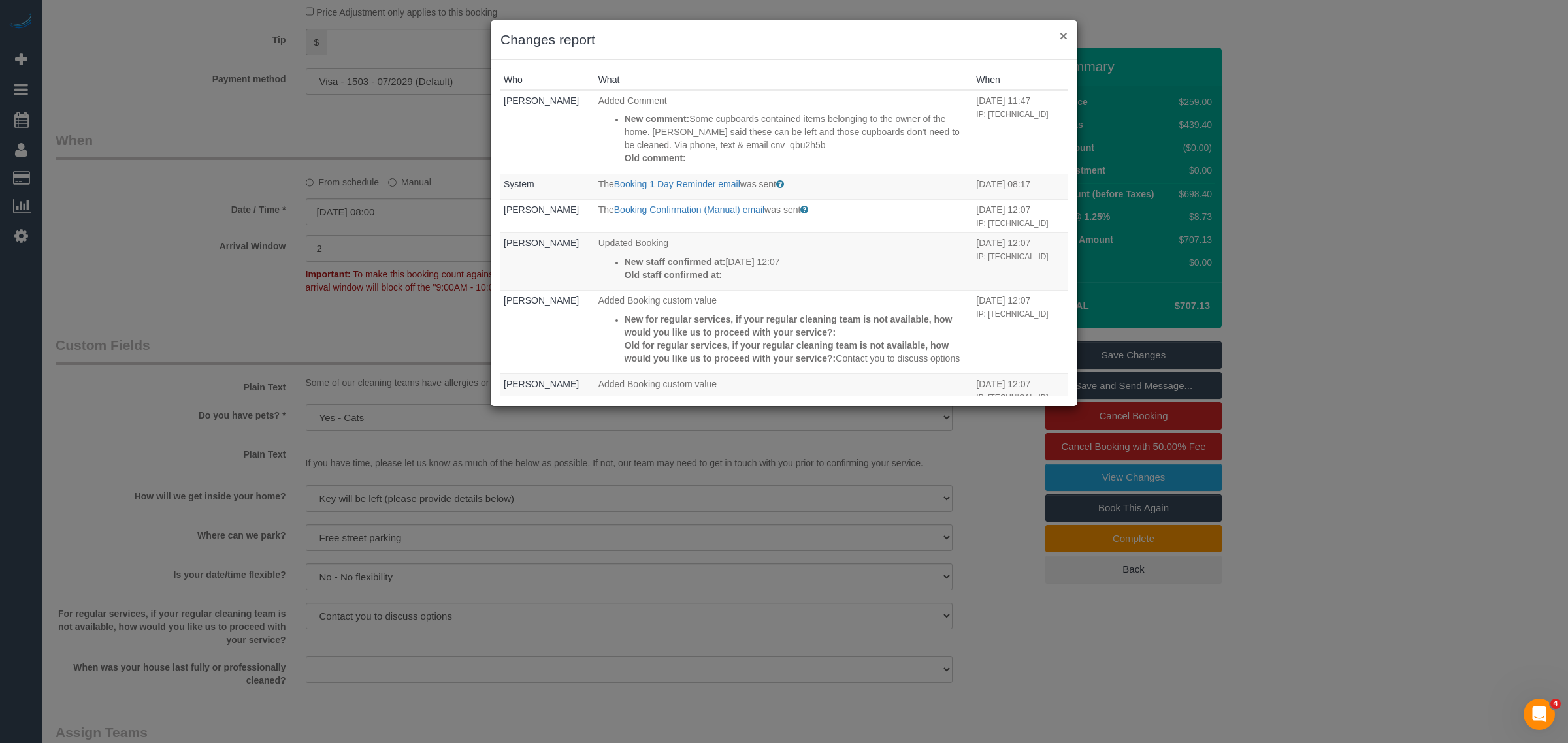
click at [1061, 30] on button "×" at bounding box center [1063, 35] width 8 height 14
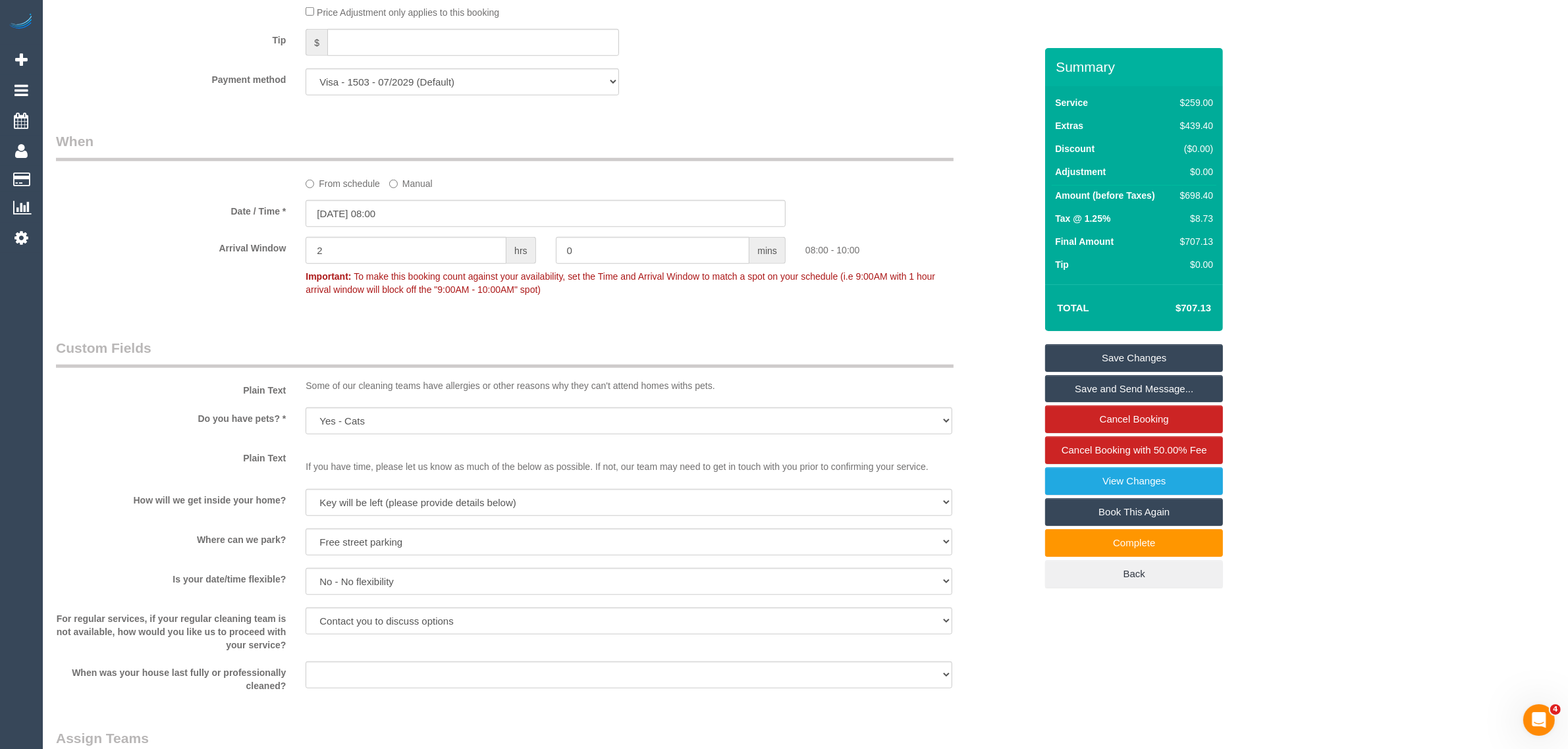
click at [1192, 199] on div "$698.40" at bounding box center [1194, 195] width 38 height 13
copy div "698.40"
click at [1021, 227] on div "Date / Time * 04/09/2025 08:00" at bounding box center [546, 213] width 999 height 27
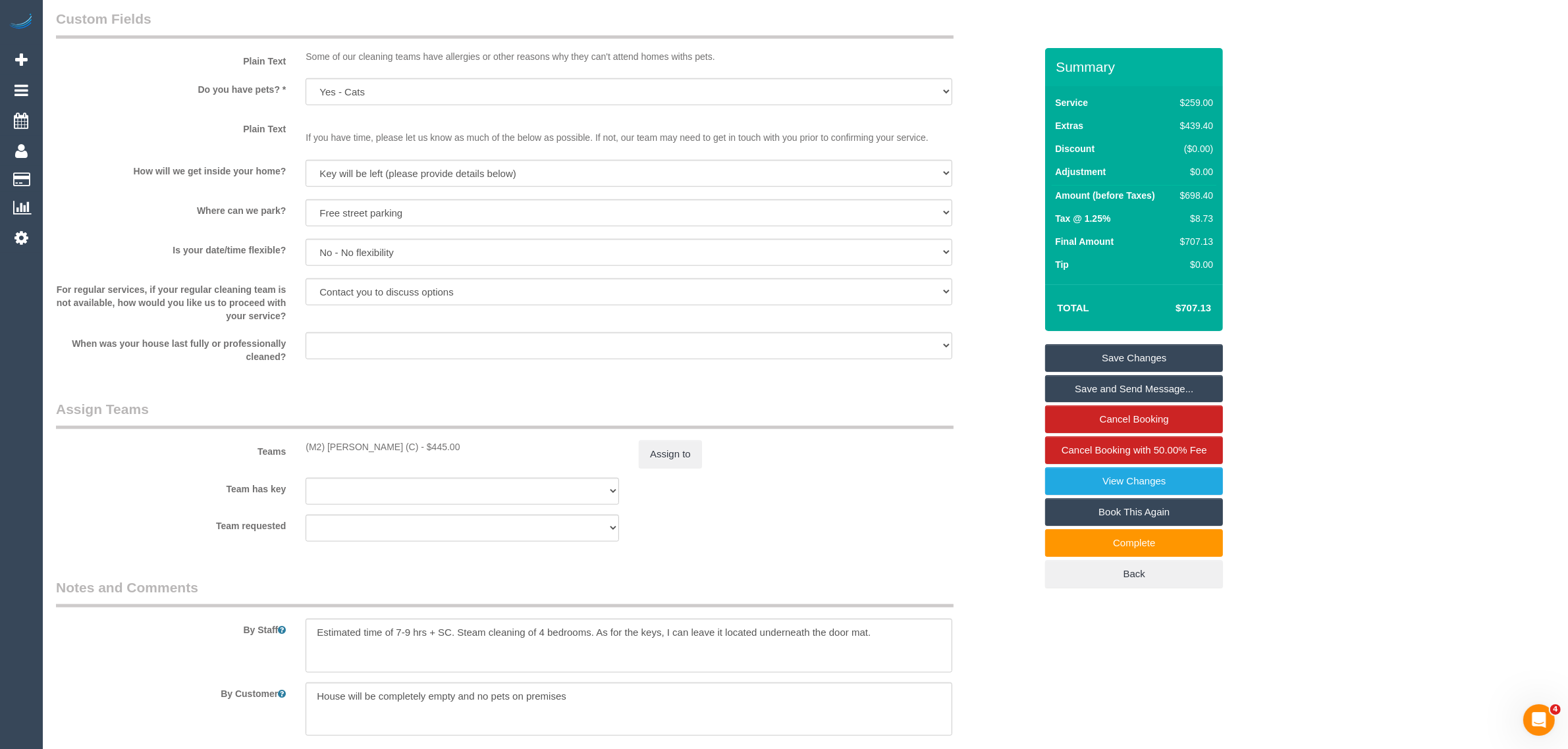
scroll to position [1975, 0]
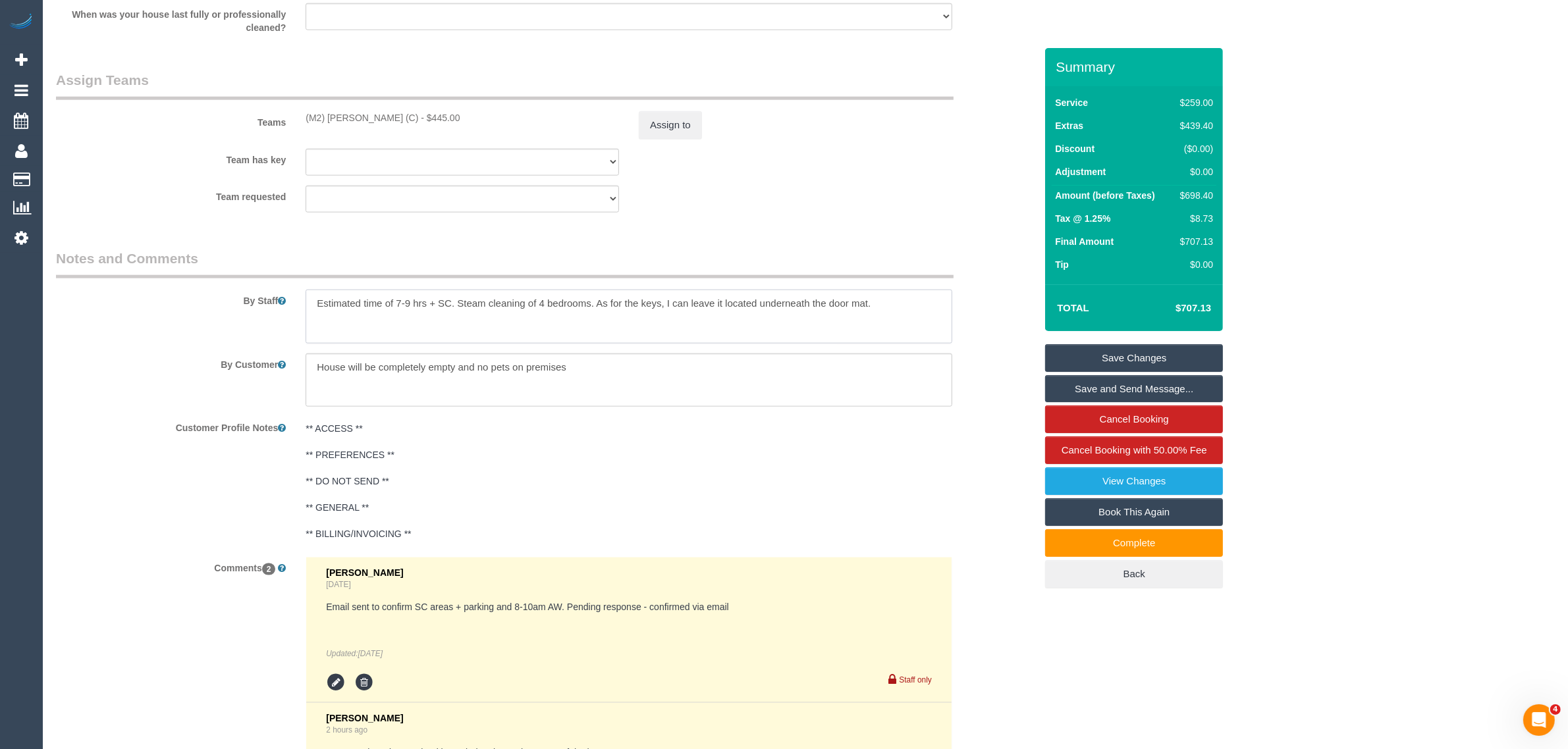
drag, startPoint x: 590, startPoint y: 304, endPoint x: 539, endPoint y: 305, distance: 51.0
click at [539, 305] on textarea at bounding box center [629, 316] width 646 height 54
click at [992, 363] on div "By Customer" at bounding box center [546, 380] width 999 height 54
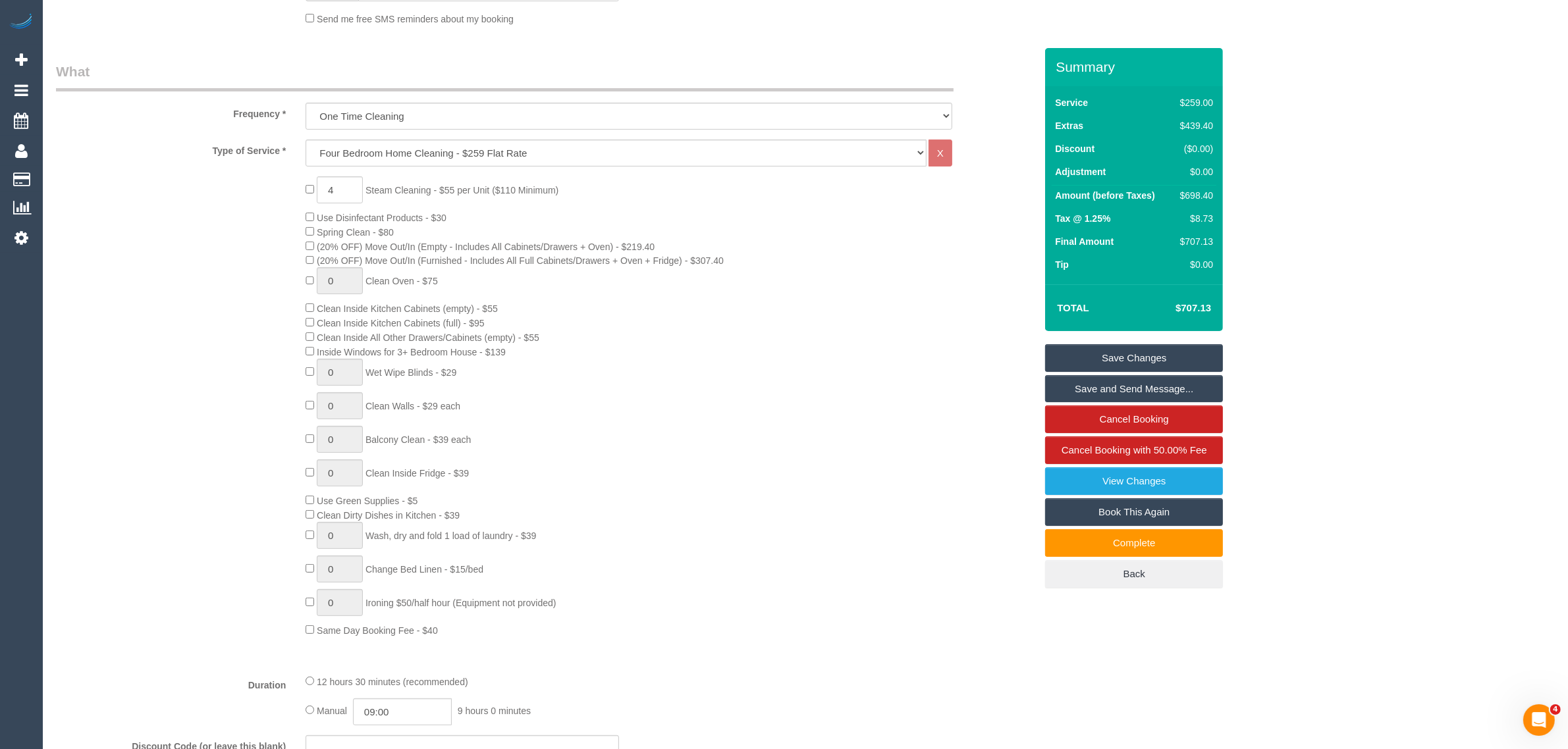
scroll to position [0, 0]
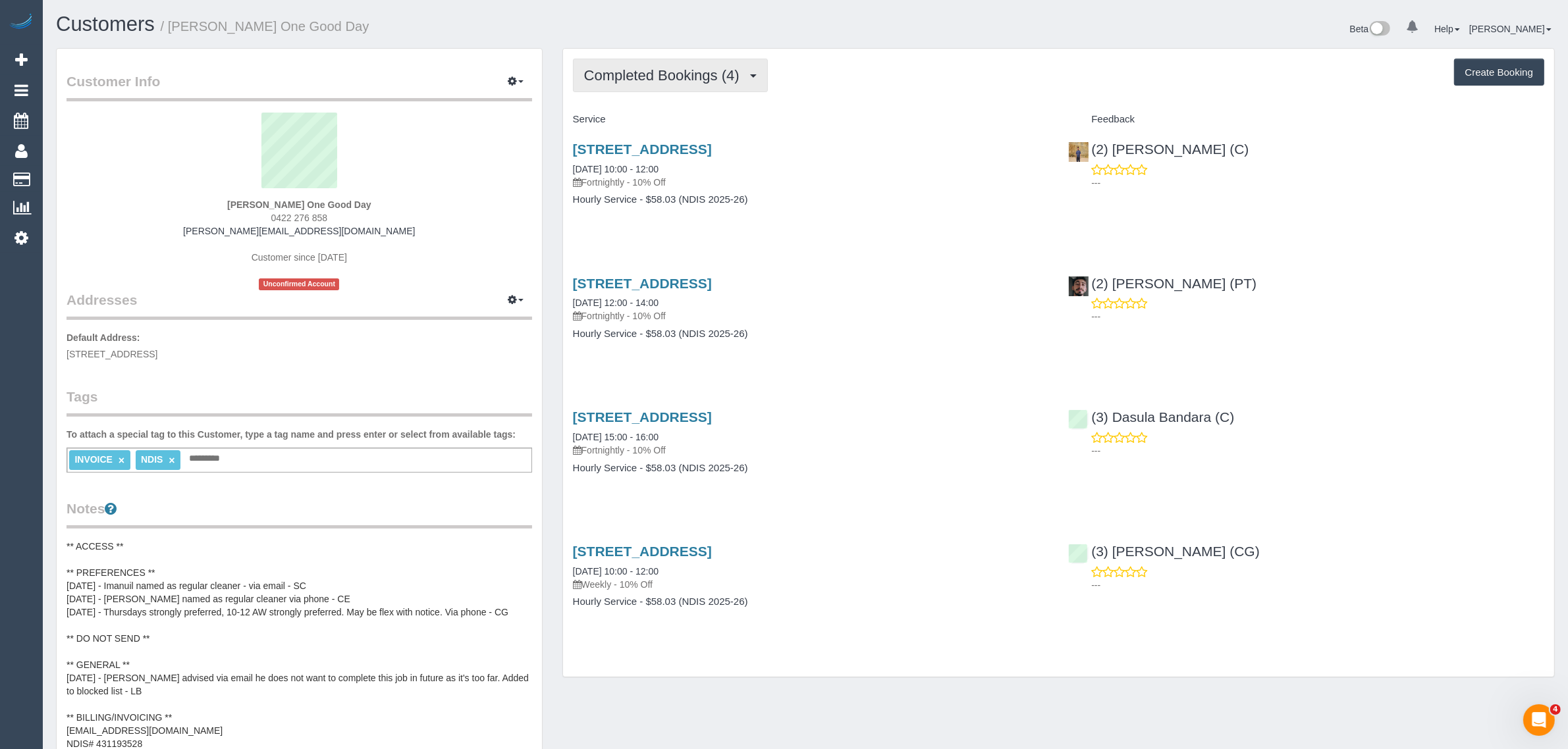
click at [685, 76] on span "Completed Bookings (4)" at bounding box center [665, 76] width 162 height 17
click at [667, 120] on link "Upcoming Bookings (11)" at bounding box center [643, 123] width 139 height 17
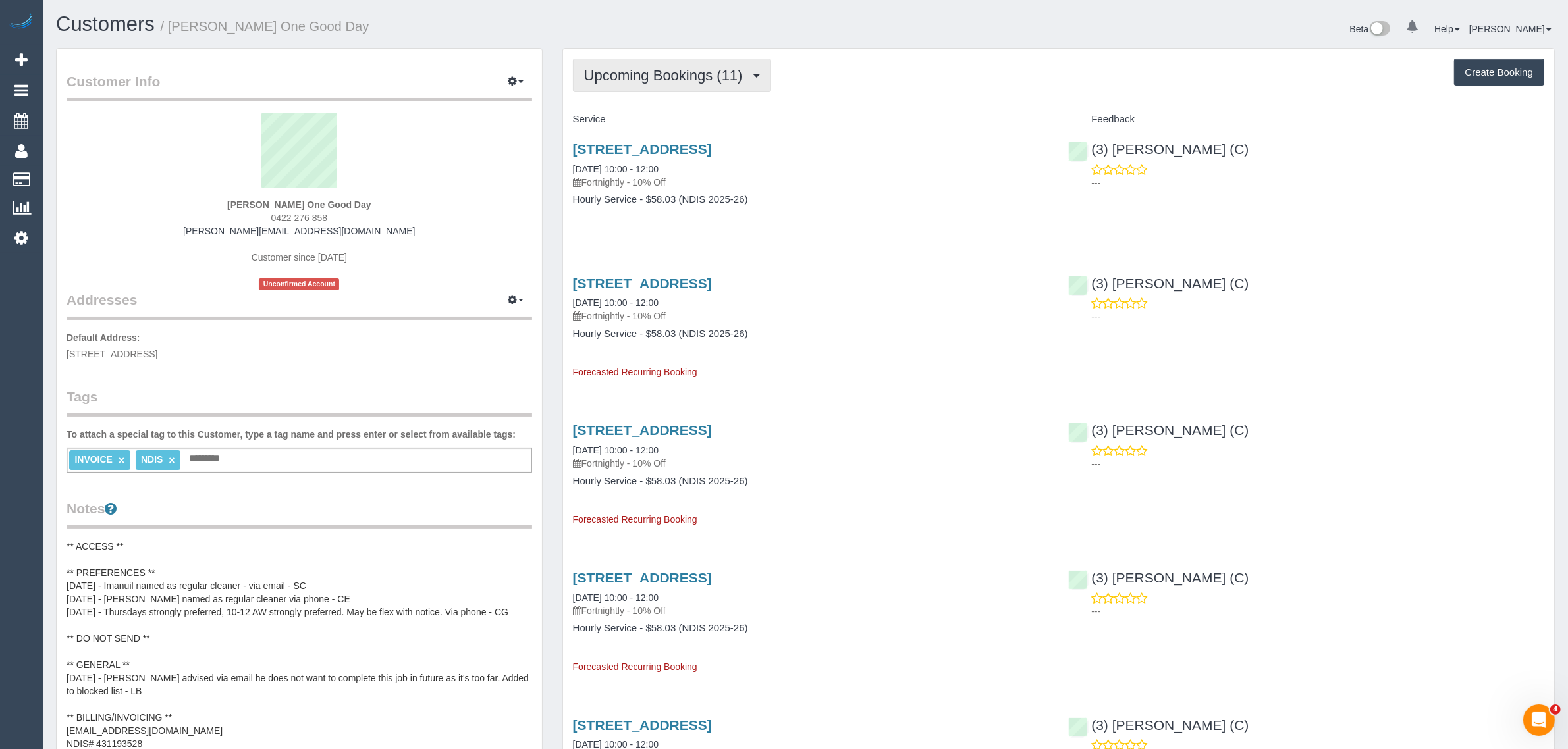
click at [653, 80] on span "Upcoming Bookings (11)" at bounding box center [667, 76] width 165 height 17
click at [637, 104] on link "Completed Bookings (4)" at bounding box center [643, 106] width 139 height 17
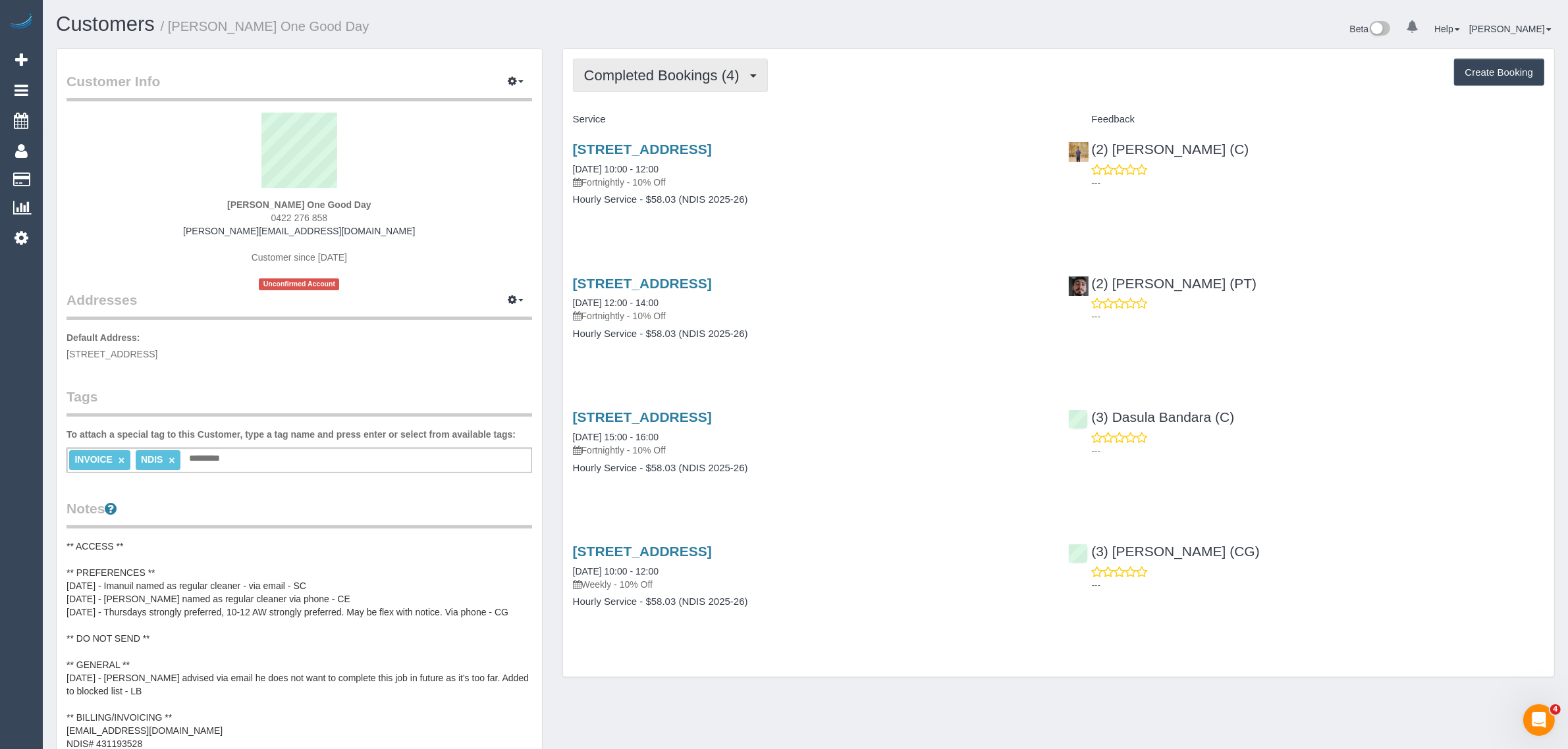
click at [667, 62] on button "Completed Bookings (4)" at bounding box center [670, 76] width 195 height 34
click at [634, 120] on link "Upcoming Bookings (11)" at bounding box center [643, 123] width 139 height 17
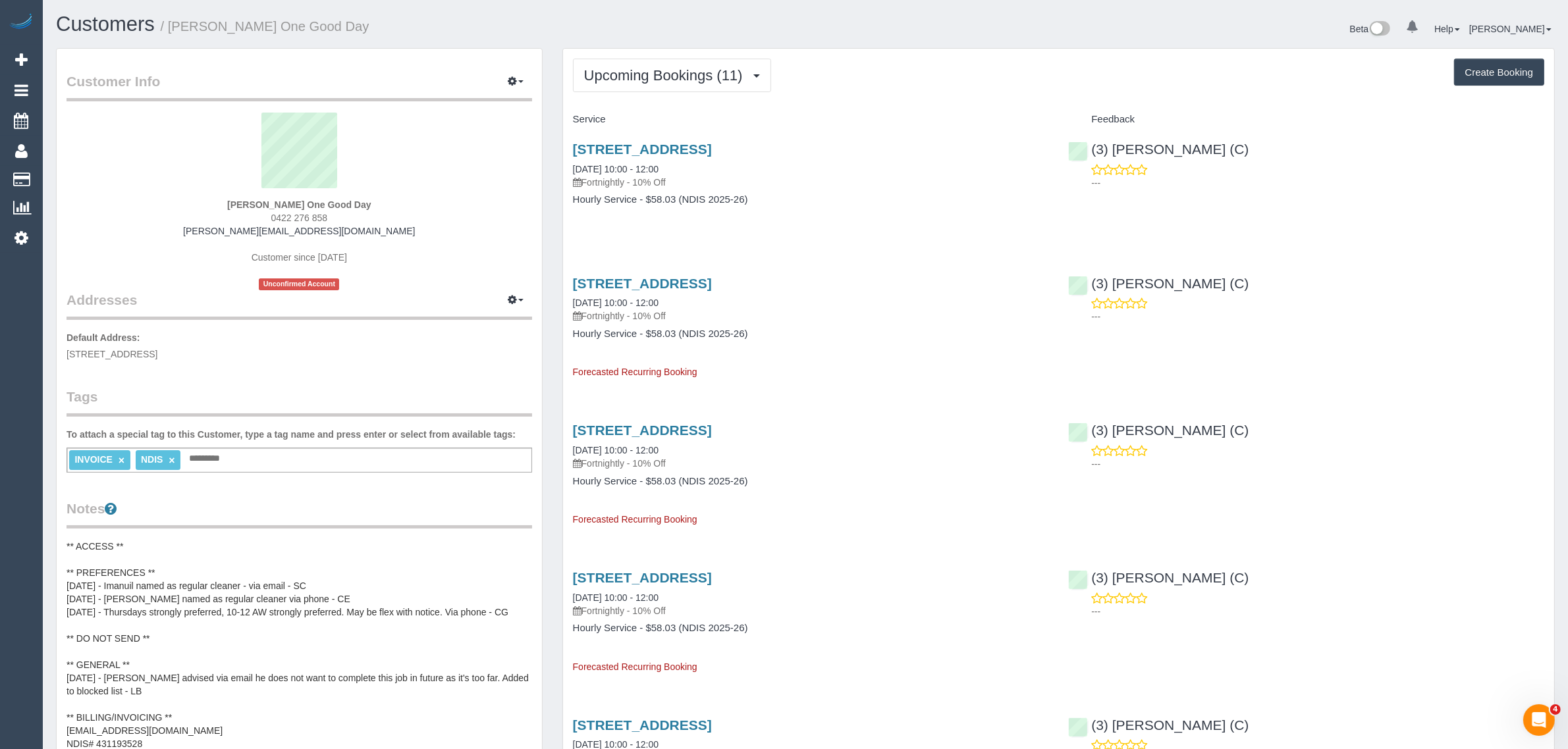
drag, startPoint x: 685, startPoint y: 166, endPoint x: 568, endPoint y: 166, distance: 117.0
click at [568, 166] on div "[STREET_ADDRESS] [DATE] 10:00 - 12:00 Fortnightly - 10% Off Hourly Service - $5…" at bounding box center [811, 180] width 496 height 101
copy link "[DATE] 10:00 - 12:00"
drag, startPoint x: 1199, startPoint y: 148, endPoint x: 1093, endPoint y: 150, distance: 106.0
click at [1093, 150] on div "(3) Imanuil Afiuo (C) ---" at bounding box center [1306, 162] width 496 height 64
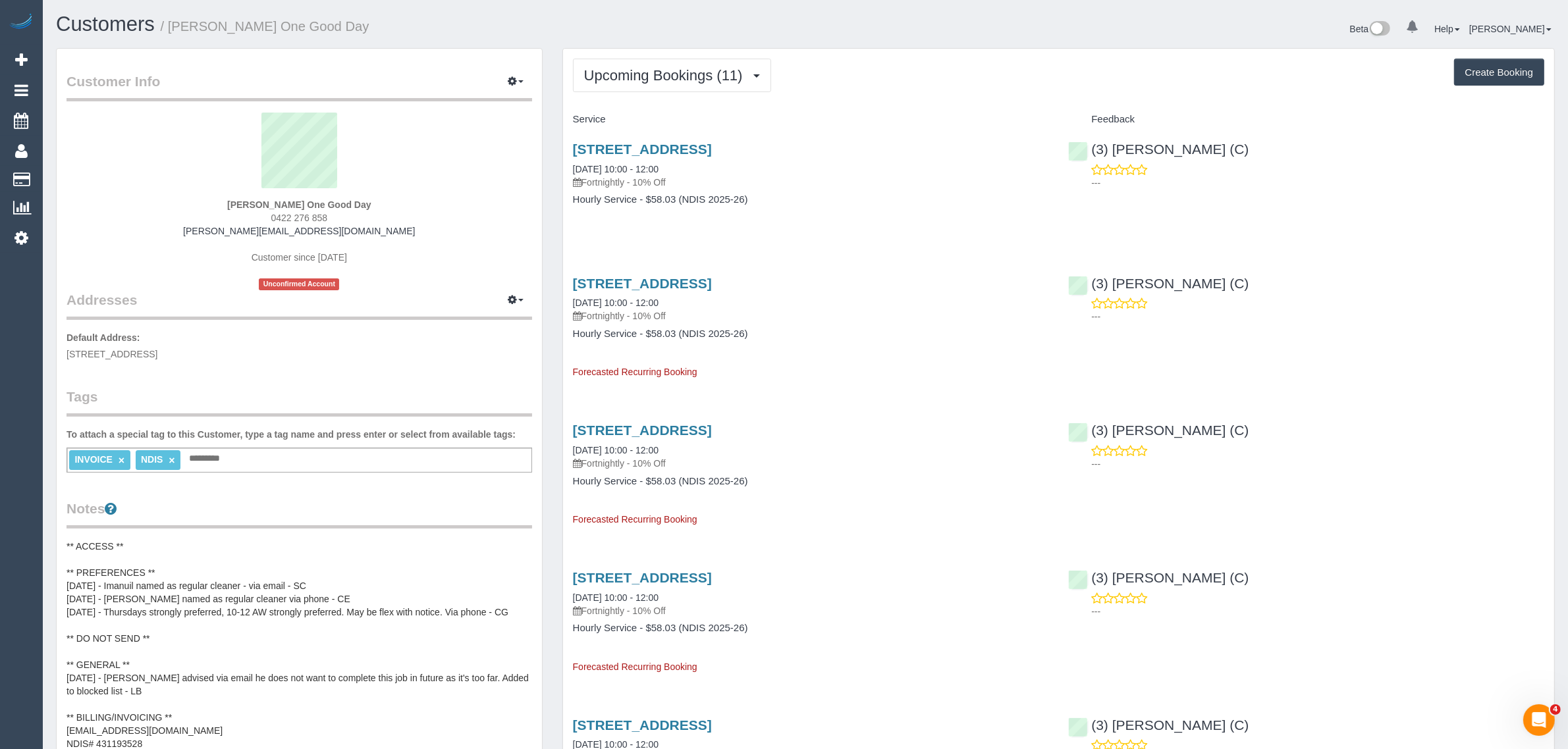
copy link "(3) [PERSON_NAME] (C)"
click at [825, 219] on div "507/41 Bank Street, South Melbourne, VIC 3205 04/09/2025 10:00 - 12:00 Fortnigh…" at bounding box center [811, 180] width 496 height 101
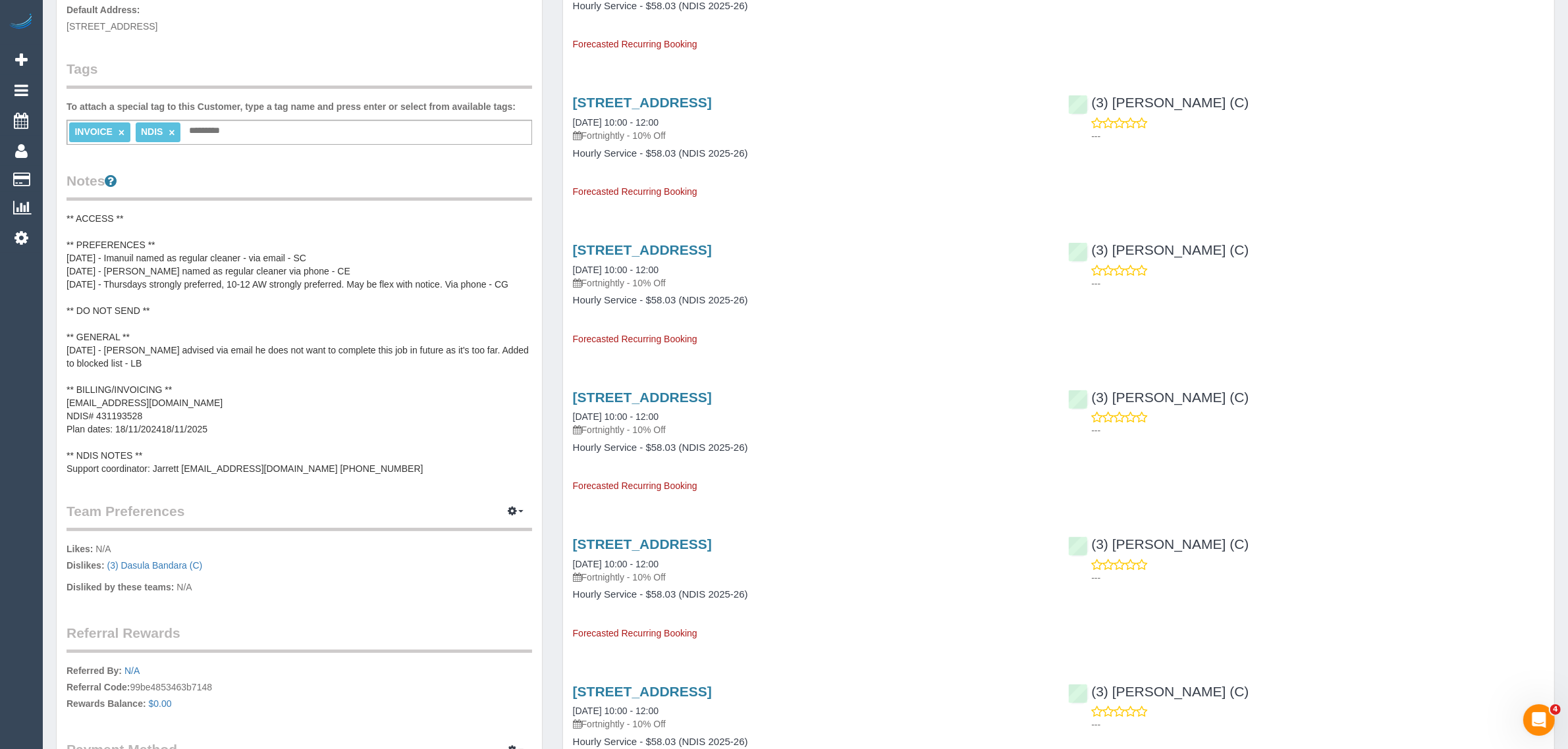
scroll to position [329, 0]
click at [276, 257] on pre "** ACCESS ** ** PREFERENCES ** 1/09/2025 - Imanuil named as regular cleaner - v…" at bounding box center [299, 342] width 466 height 264
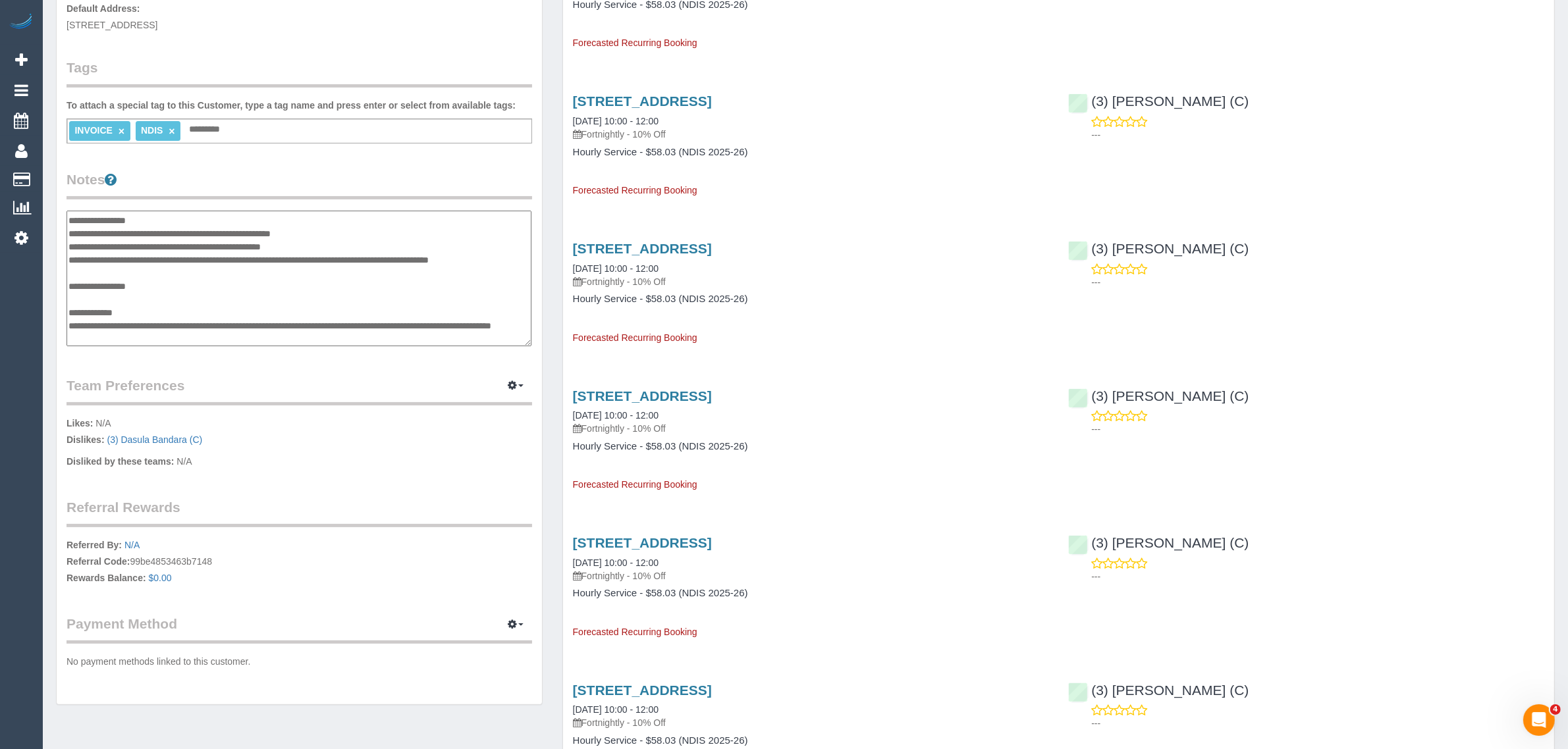
scroll to position [0, 0]
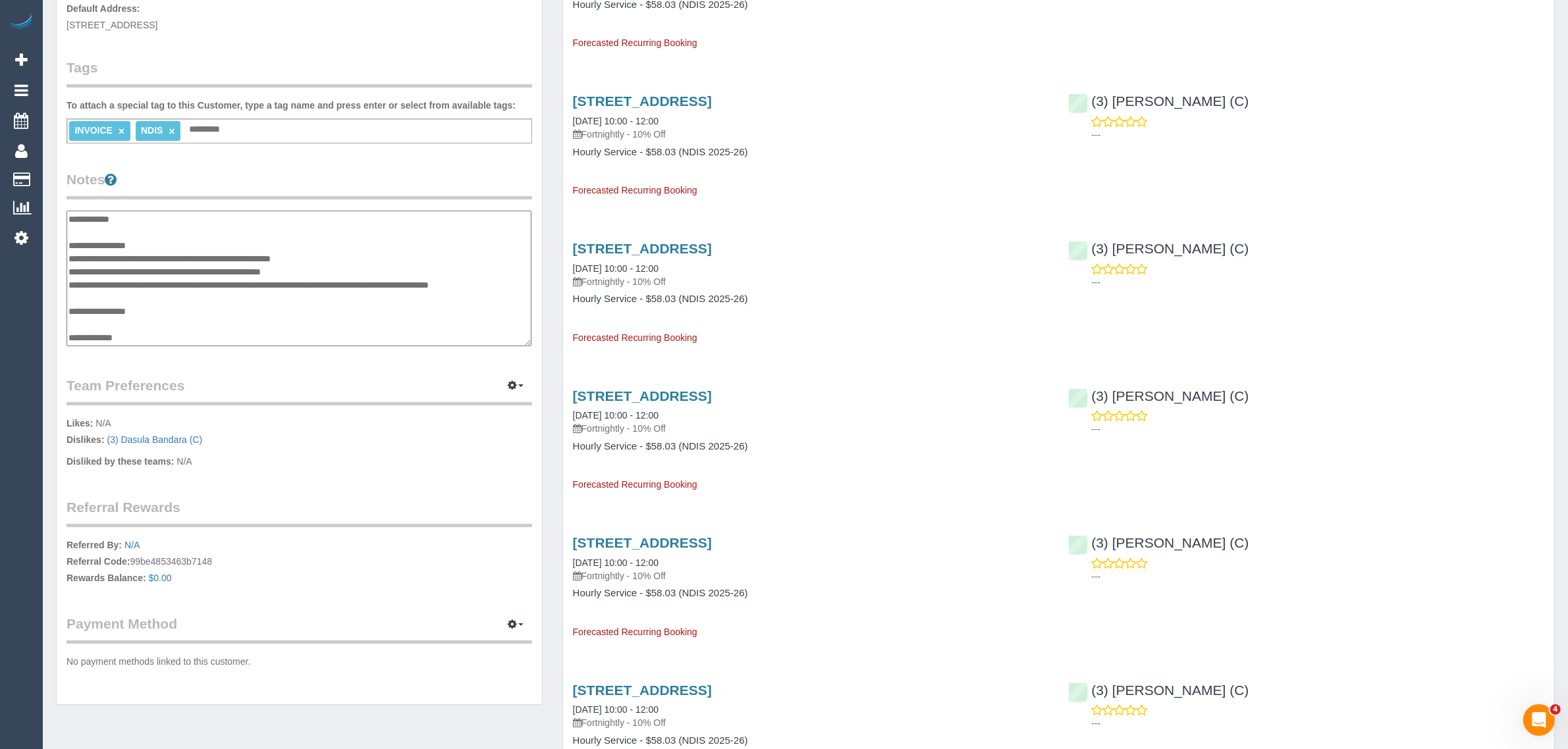
click at [214, 238] on textarea "**********" at bounding box center [299, 278] width 465 height 136
type textarea "**********"
click at [429, 183] on legend "Notes" at bounding box center [299, 185] width 466 height 29
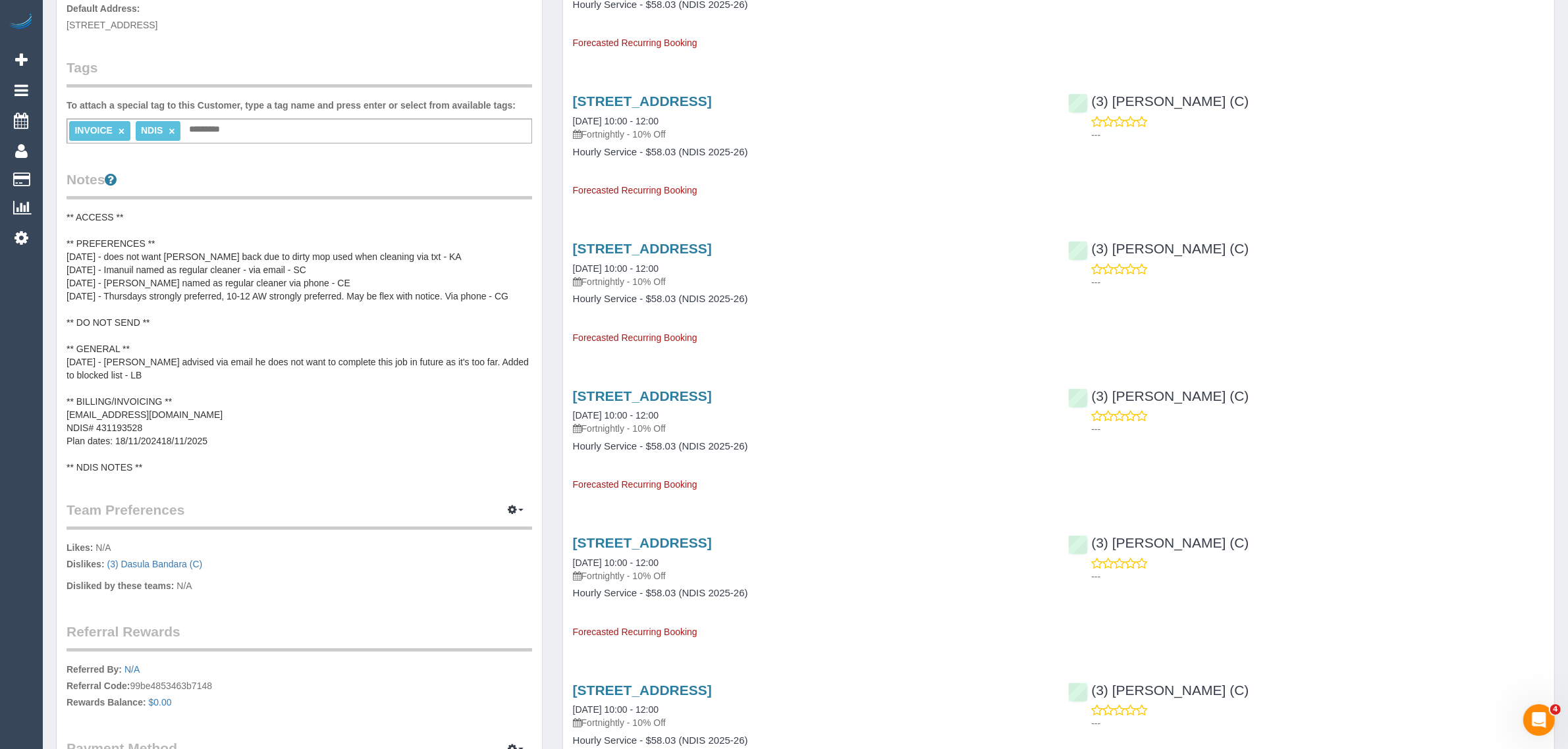
click at [297, 106] on label "To attach a special tag to this Customer, type a tag name and press enter or se…" at bounding box center [291, 105] width 449 height 13
click at [294, 122] on div "INVOICE × NDIS × Add a tag" at bounding box center [299, 131] width 466 height 25
type input "**********"
click at [308, 162] on div "Customer Info Edit Contact Info Send Message Email Preferences Special Sales Ta…" at bounding box center [299, 274] width 485 height 1110
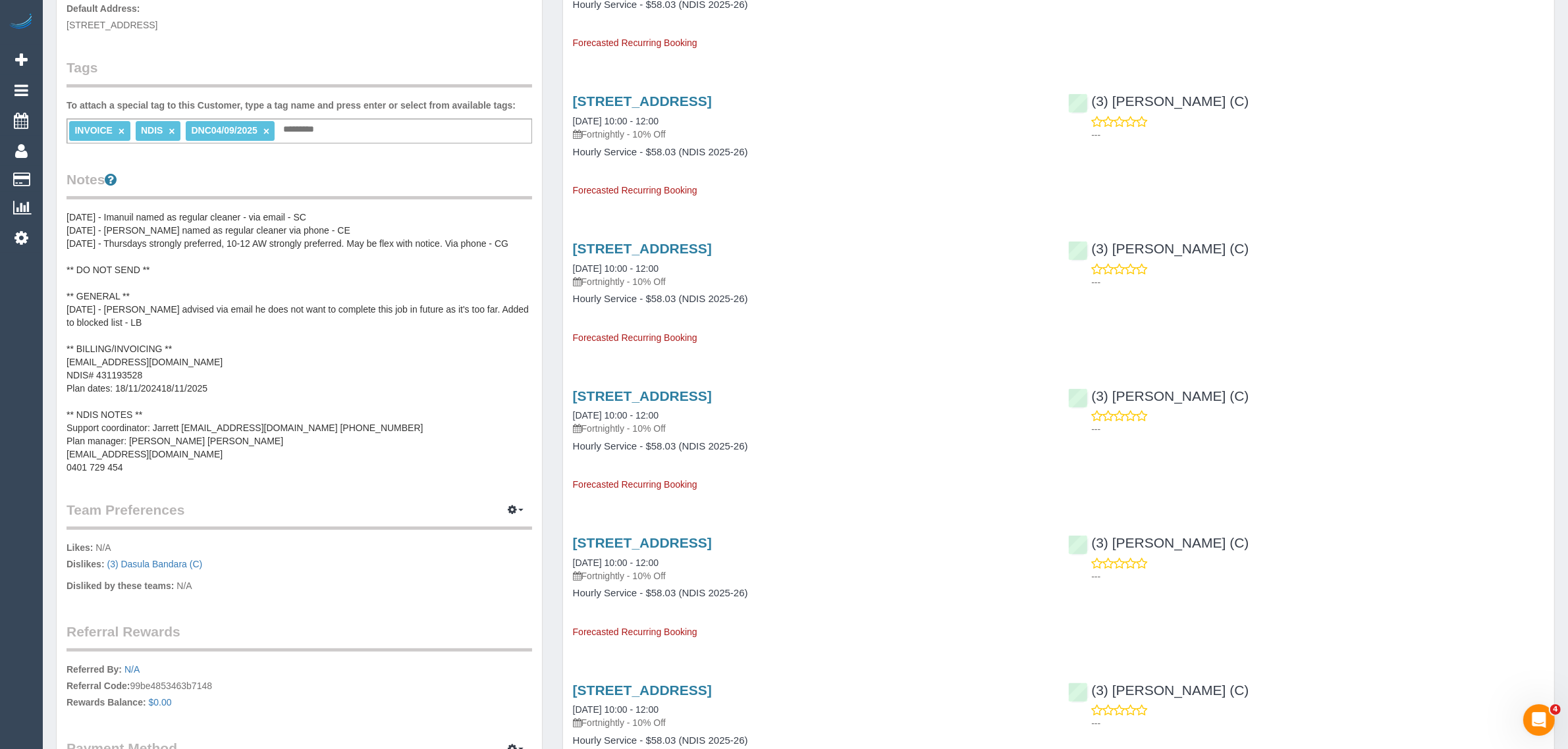
scroll to position [658, 0]
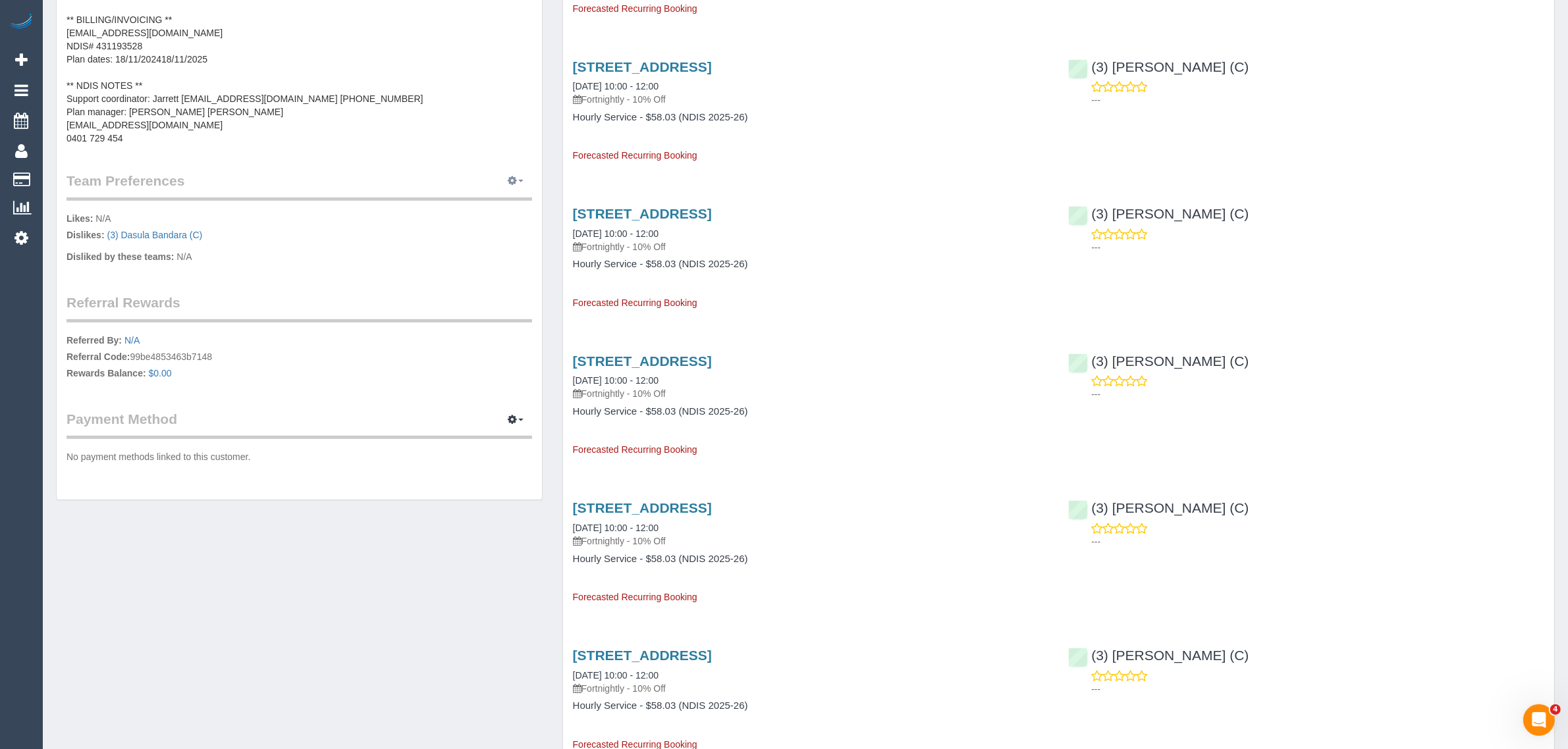
click at [515, 181] on icon "button" at bounding box center [512, 180] width 9 height 8
click at [497, 197] on link "Manage Preferences" at bounding box center [476, 205] width 112 height 17
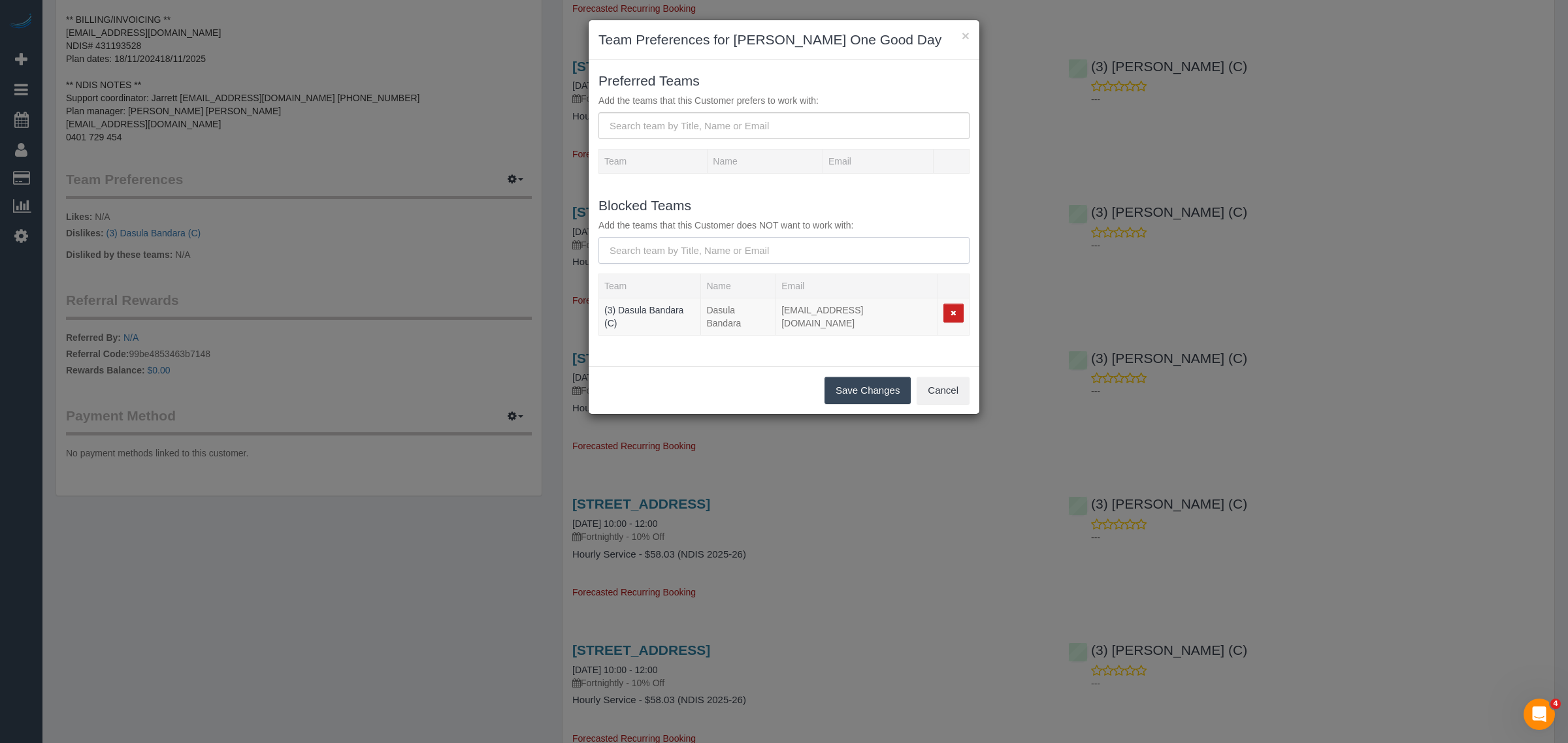
click at [680, 247] on input "text" at bounding box center [784, 250] width 371 height 27
type input "Imanuil"
click at [674, 281] on b "(3) Imanuil Afiuo (C)" at bounding box center [653, 277] width 82 height 10
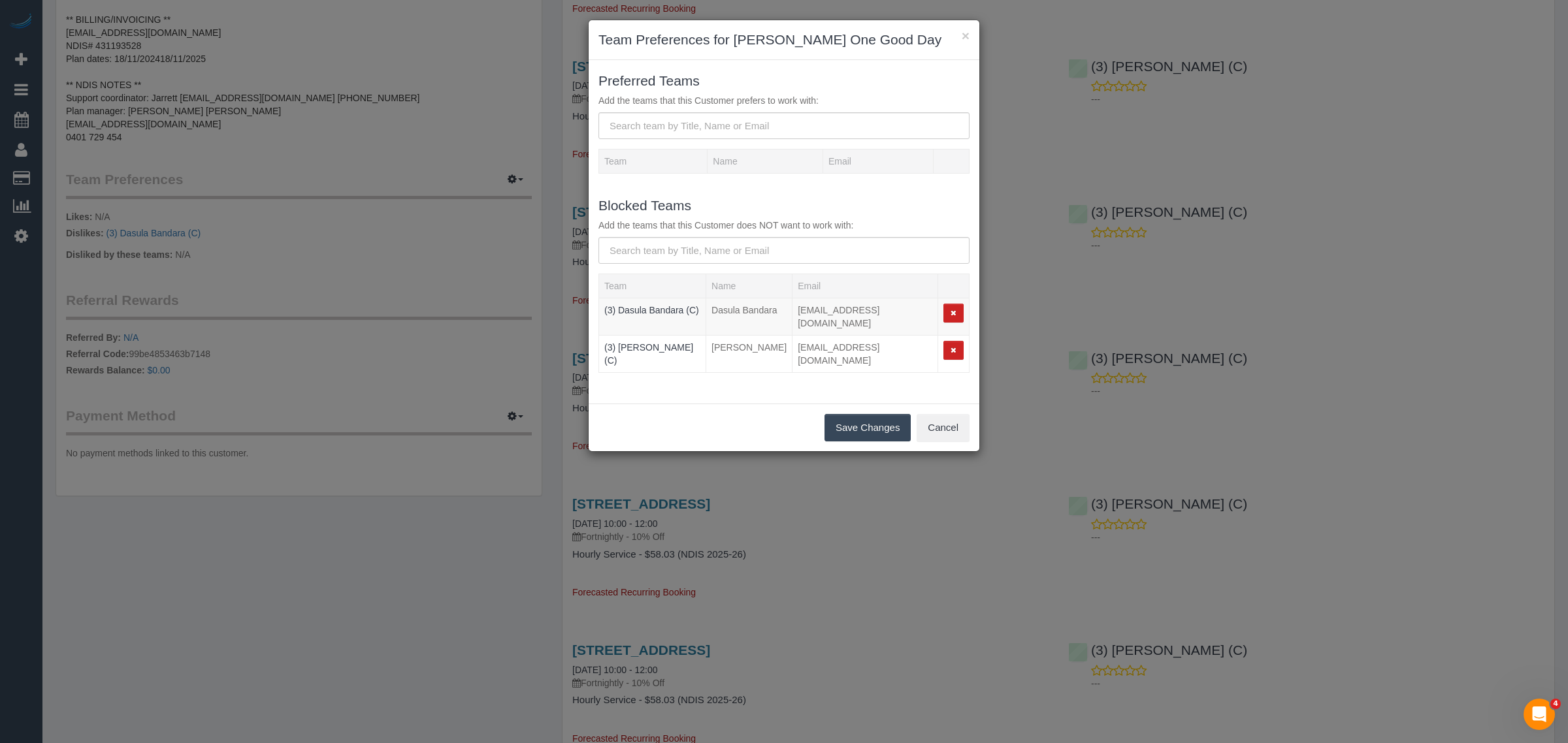
click at [830, 404] on div "Save Changes Cancel" at bounding box center [784, 427] width 391 height 48
click at [834, 414] on button "Save Changes" at bounding box center [868, 428] width 86 height 28
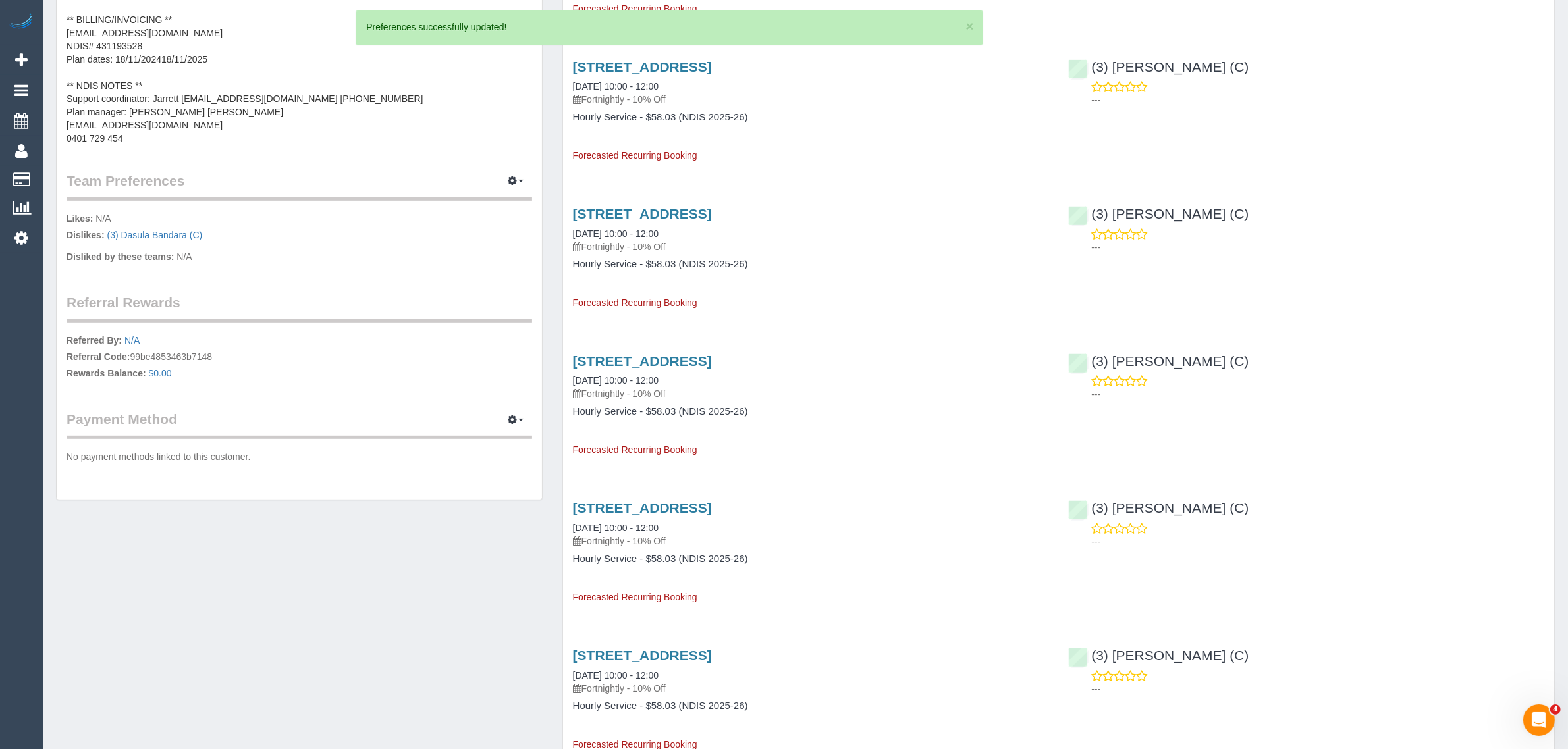
scroll to position [0, 0]
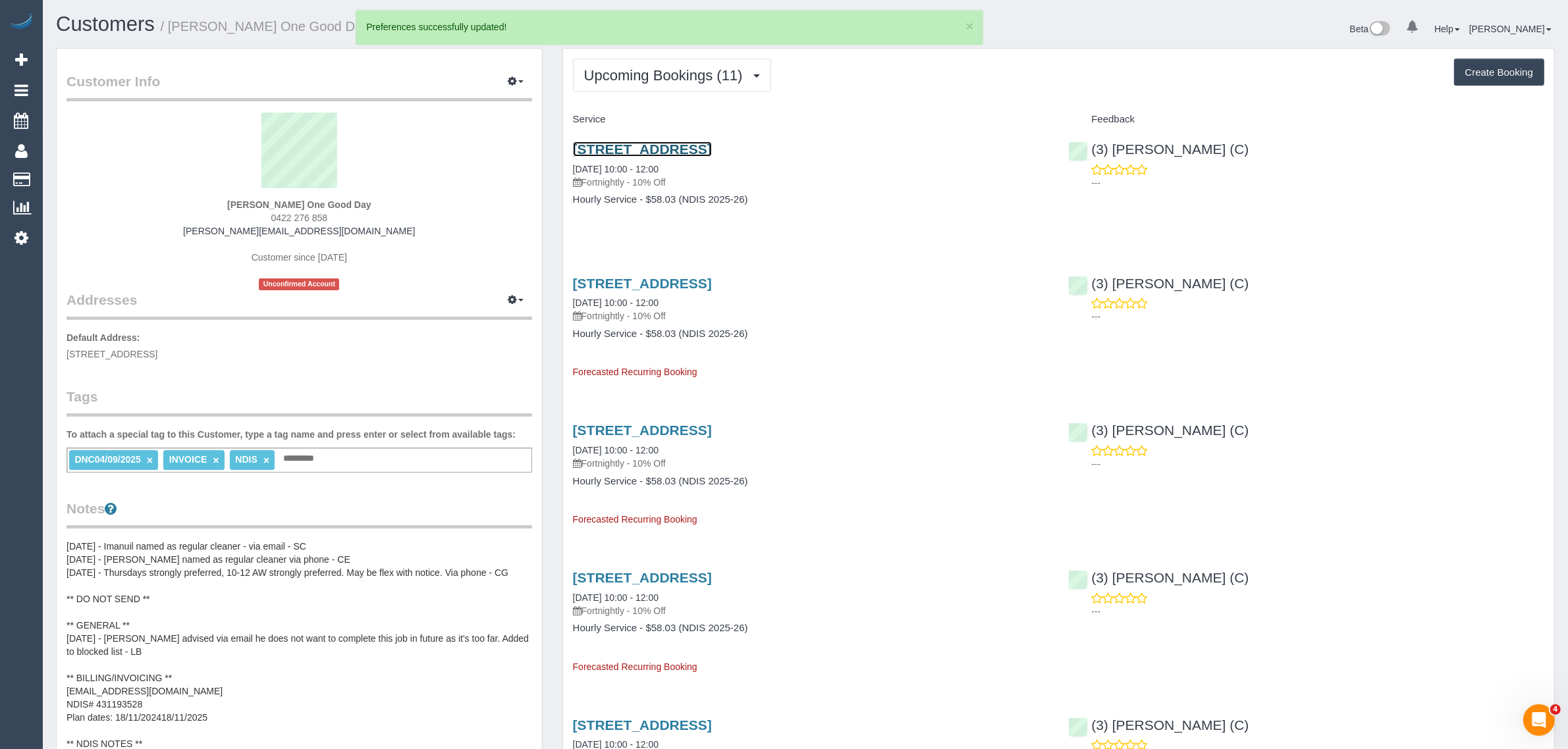
click at [692, 145] on link "507/41 Bank Street, South Melbourne, VIC 3205" at bounding box center [642, 149] width 139 height 15
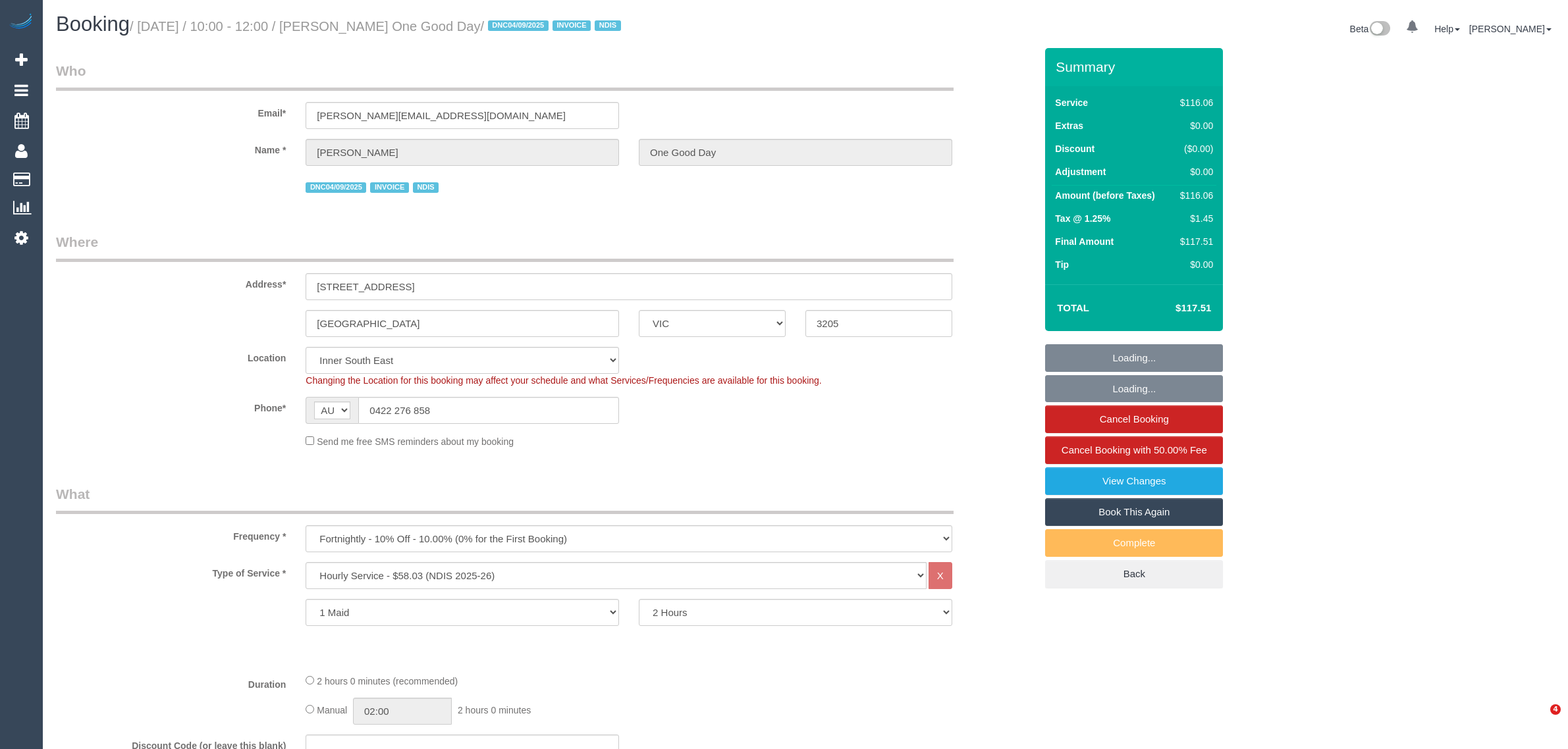
select select "VIC"
select select "number:28"
select select "number:14"
select select "number:20"
select select "number:25"
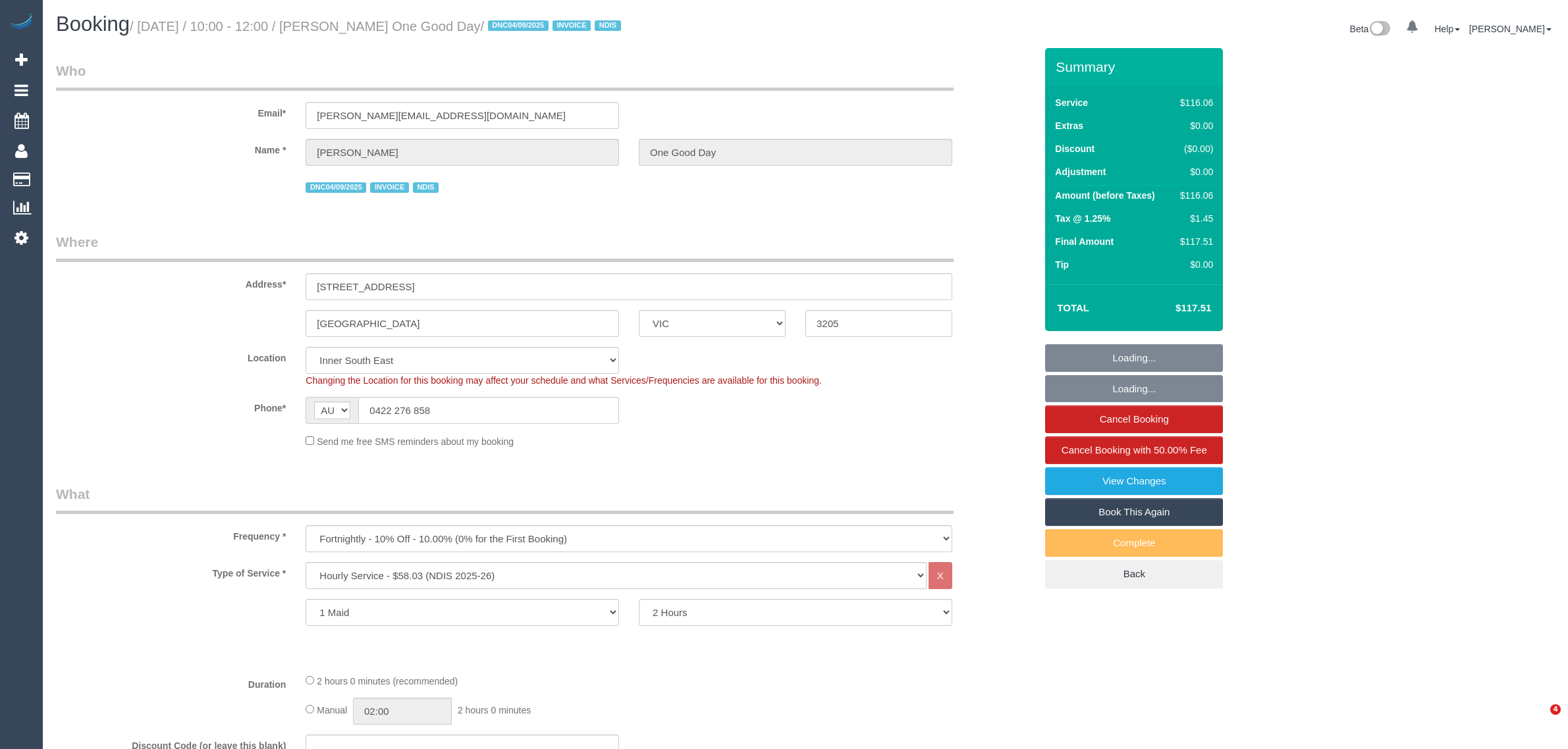
select select "number:34"
select select "spot1"
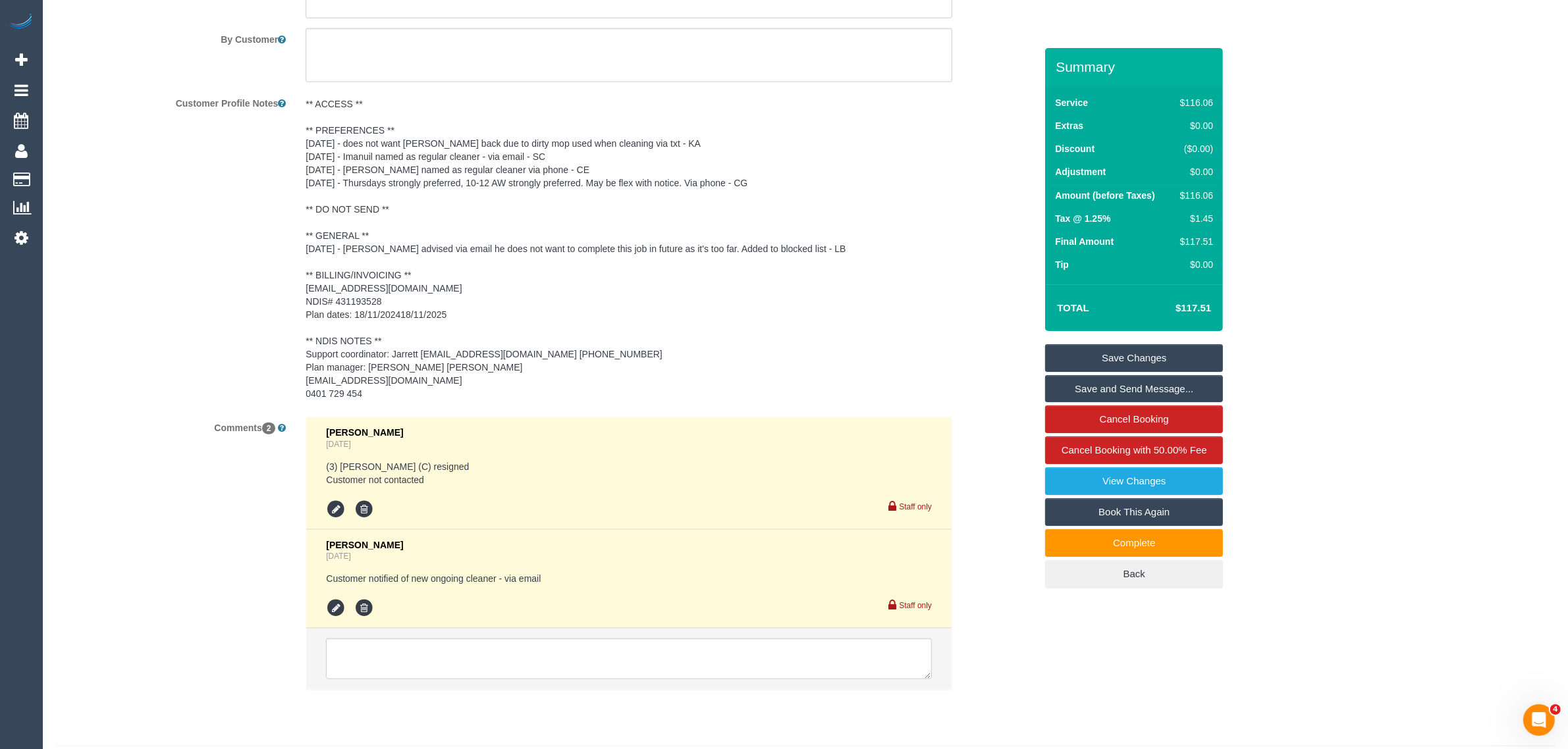
scroll to position [1841, 0]
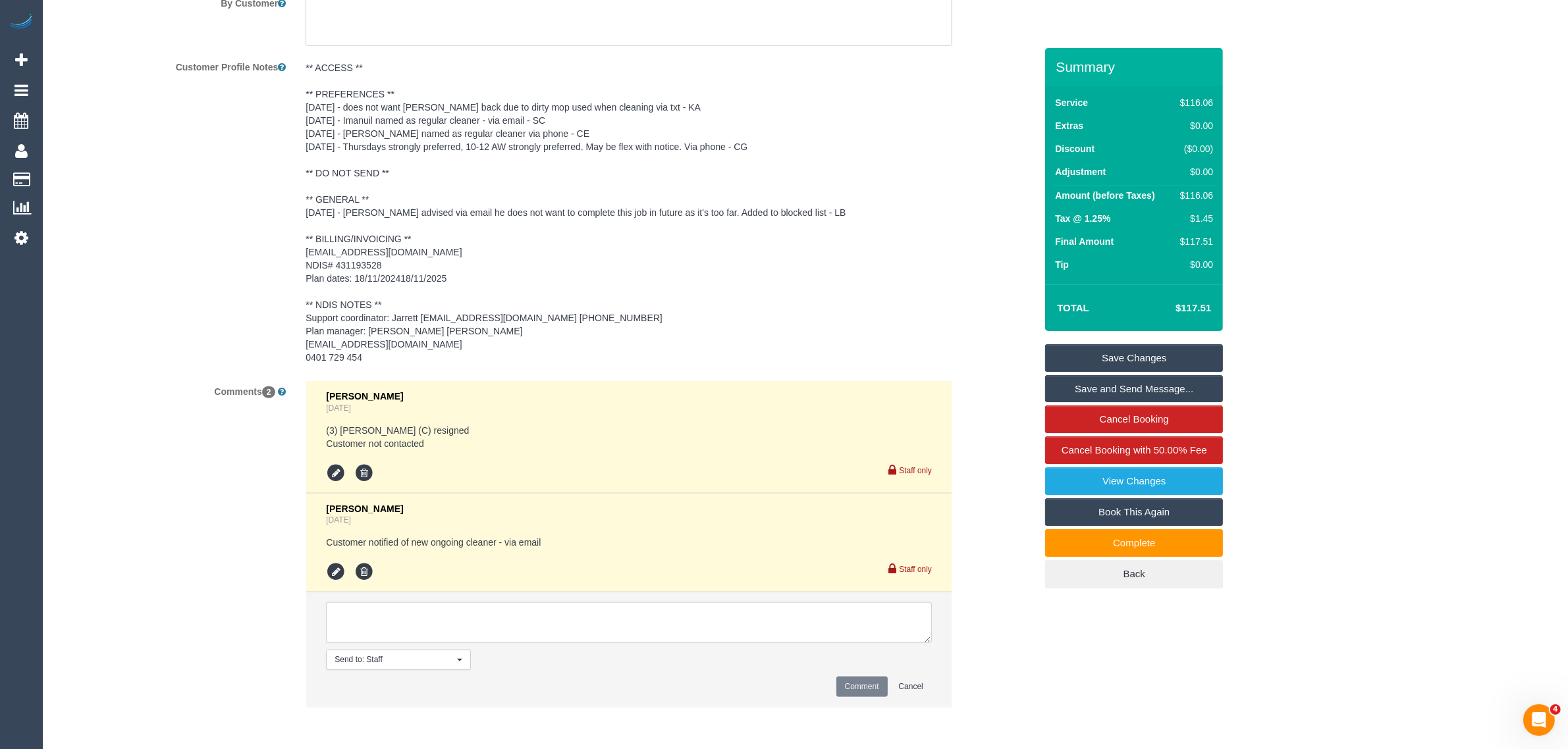
drag, startPoint x: 608, startPoint y: 614, endPoint x: 639, endPoint y: 611, distance: 31.1
click at [608, 616] on textarea at bounding box center [629, 622] width 606 height 41
paste textarea "msg_1hfh4q1b"
type textarea "DNC - refer to msg_1hfh4q1b"
click at [856, 692] on button "Comment" at bounding box center [862, 687] width 51 height 20
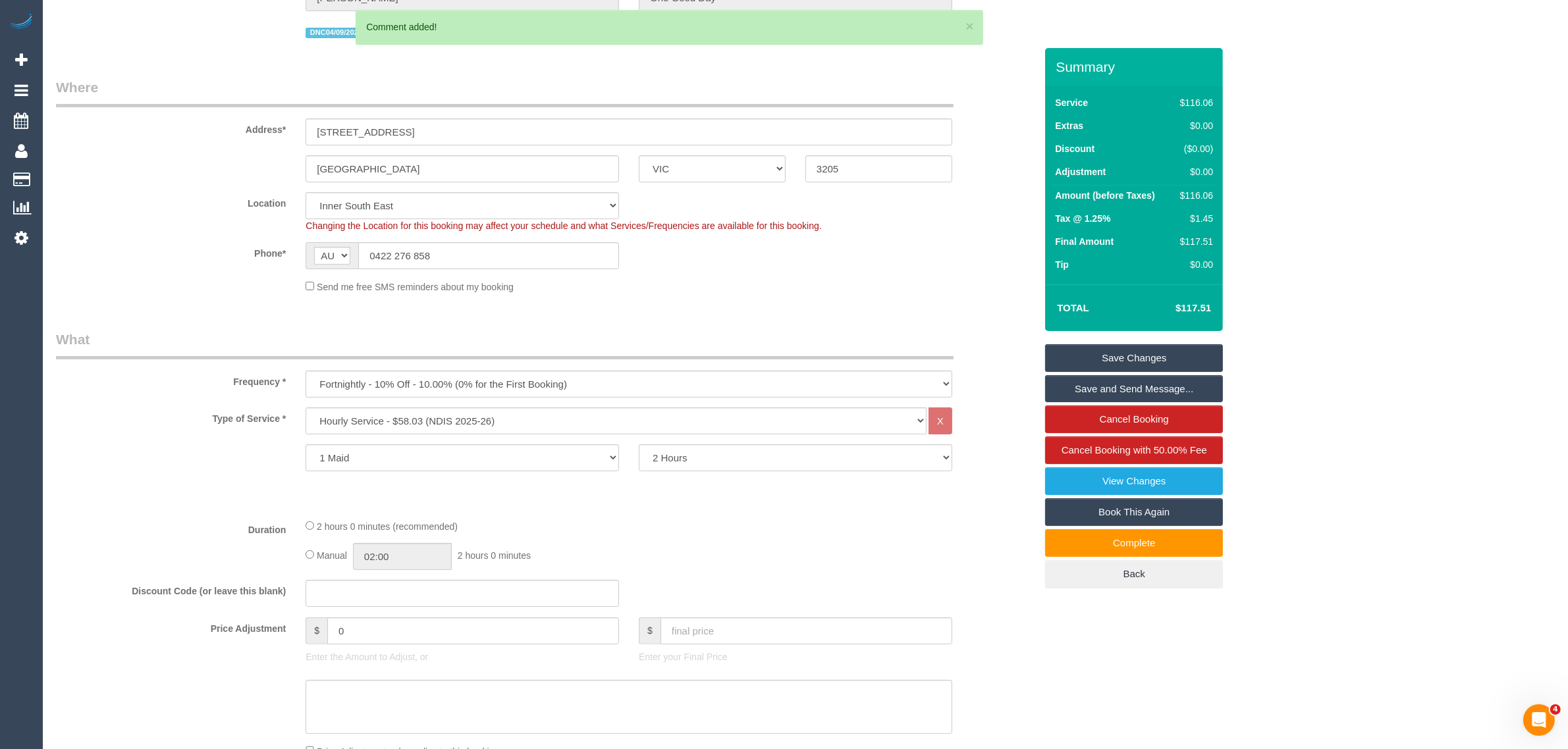
scroll to position [0, 0]
